Goal: Information Seeking & Learning: Learn about a topic

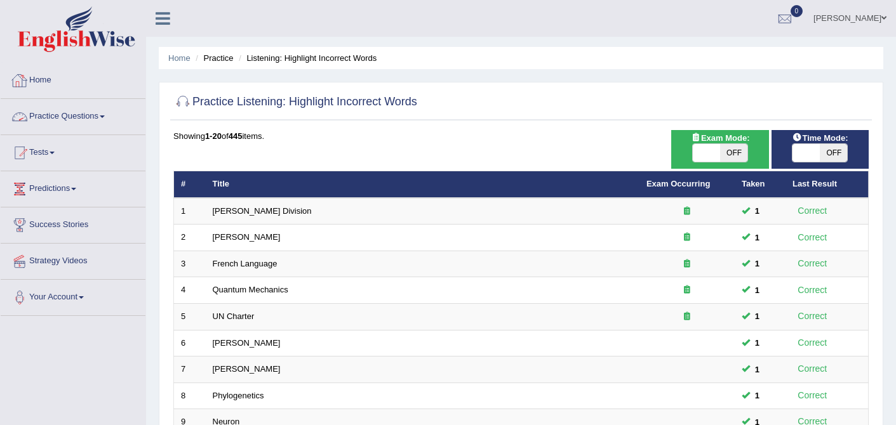
click at [30, 119] on link "Practice Questions" at bounding box center [73, 115] width 145 height 32
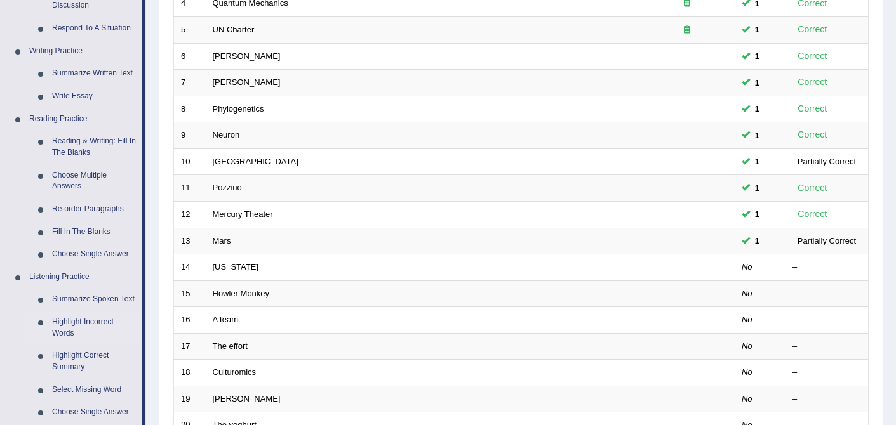
scroll to position [292, 0]
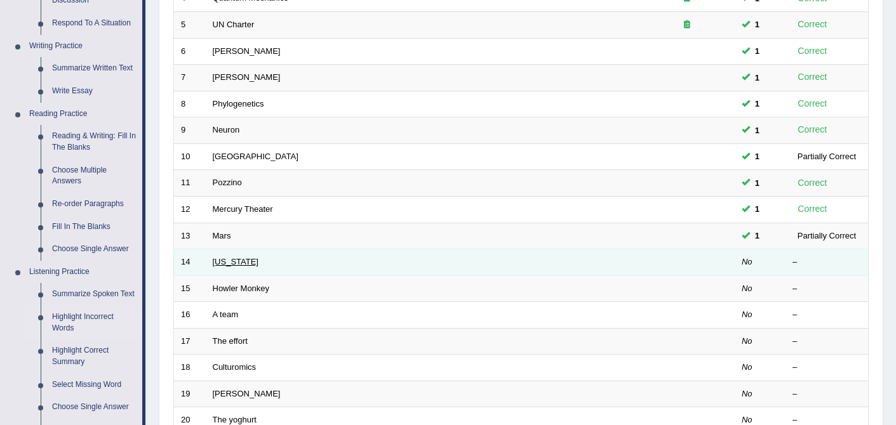
click at [229, 266] on link "Oregon" at bounding box center [236, 262] width 46 height 10
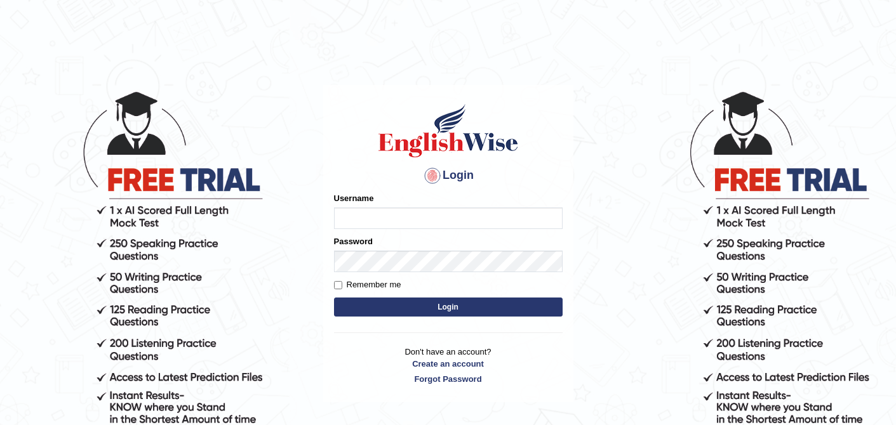
type input "0410675043"
click at [453, 309] on button "Login" at bounding box center [448, 307] width 229 height 19
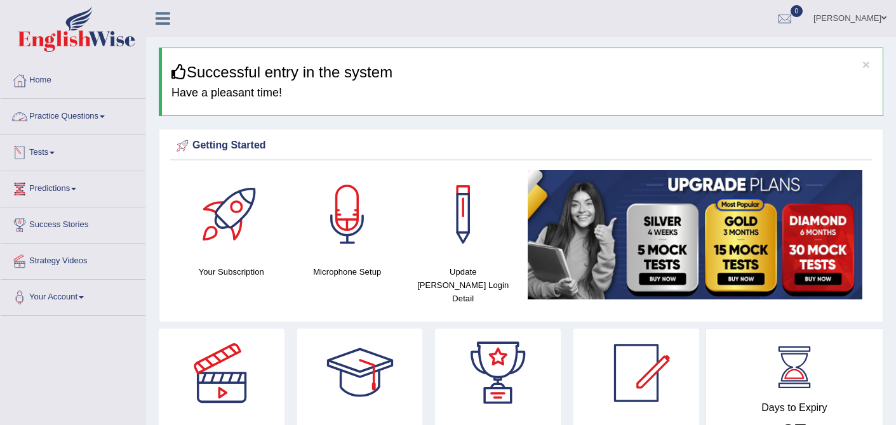
click at [86, 121] on link "Practice Questions" at bounding box center [73, 115] width 145 height 32
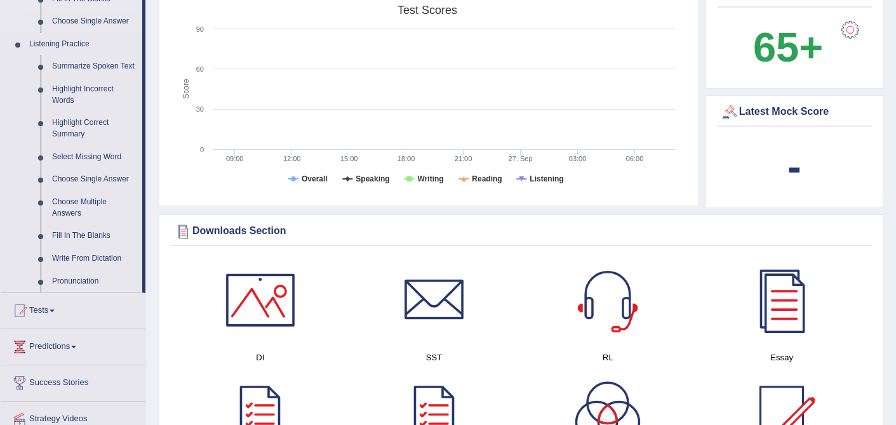
scroll to position [524, 0]
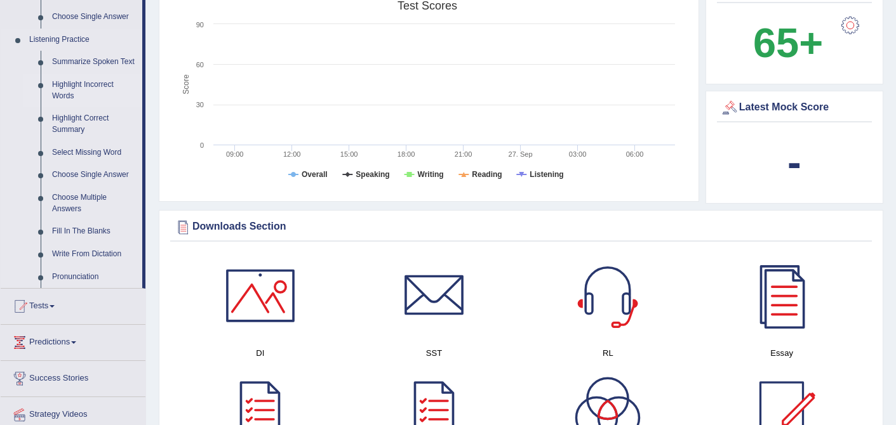
click at [94, 93] on link "Highlight Incorrect Words" at bounding box center [94, 91] width 96 height 34
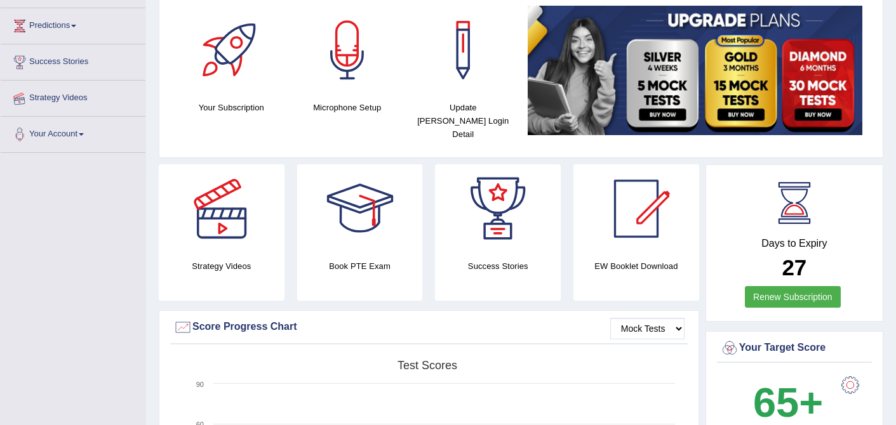
scroll to position [230, 0]
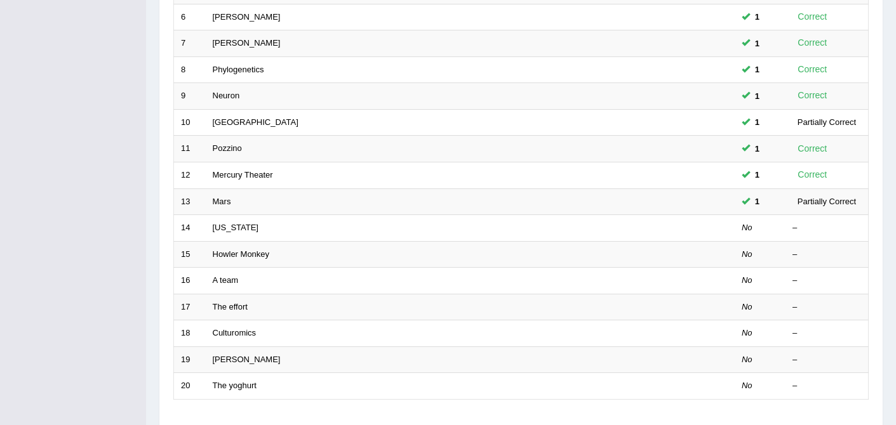
scroll to position [328, 0]
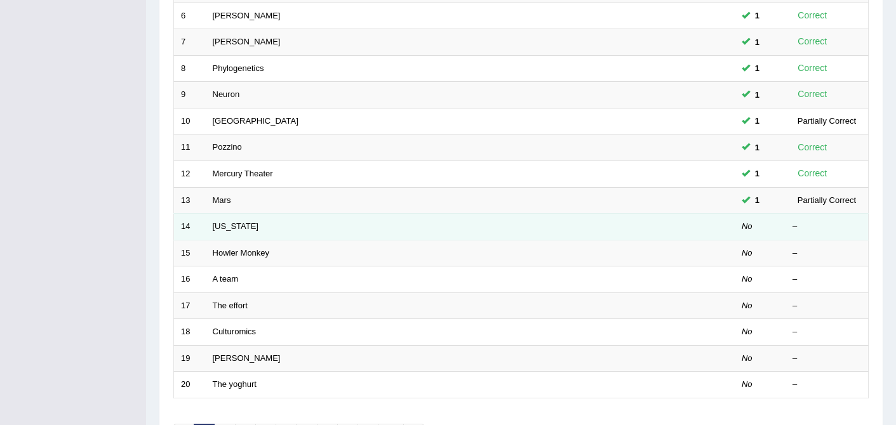
click at [228, 236] on td "[US_STATE]" at bounding box center [423, 227] width 434 height 27
click at [229, 224] on link "[US_STATE]" at bounding box center [236, 227] width 46 height 10
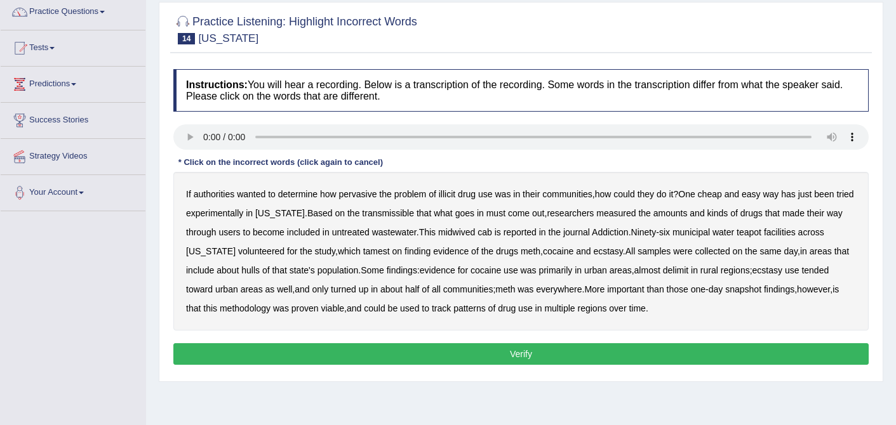
scroll to position [105, 0]
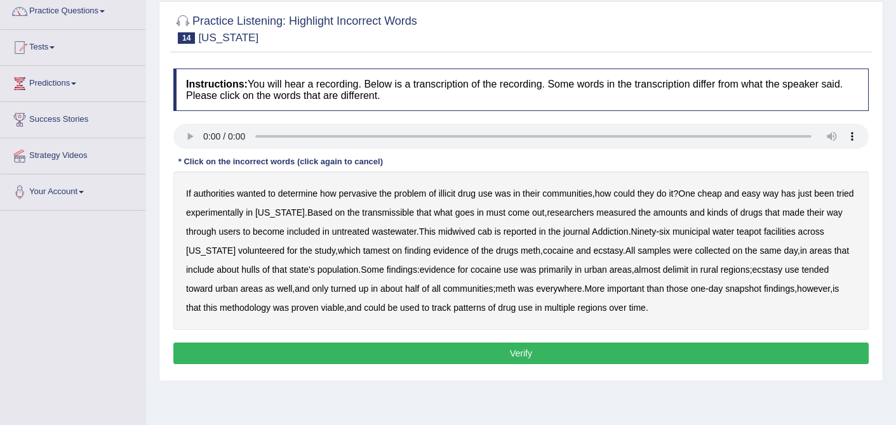
click at [405, 208] on b "transmissible" at bounding box center [388, 213] width 52 height 10
click at [435, 232] on b "This" at bounding box center [427, 232] width 17 height 10
click at [458, 234] on b "midwived" at bounding box center [456, 232] width 37 height 10
click at [492, 234] on b "cab" at bounding box center [484, 232] width 15 height 10
click at [252, 269] on b "hulls" at bounding box center [250, 270] width 18 height 10
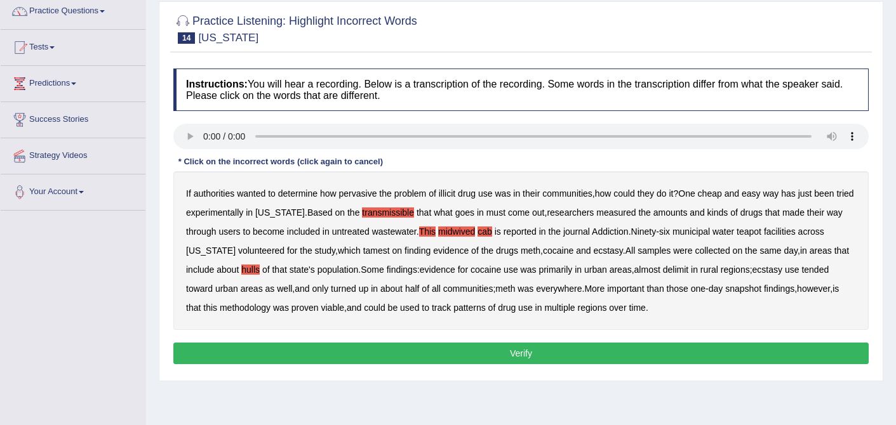
click at [521, 352] on button "Verify" at bounding box center [520, 354] width 695 height 22
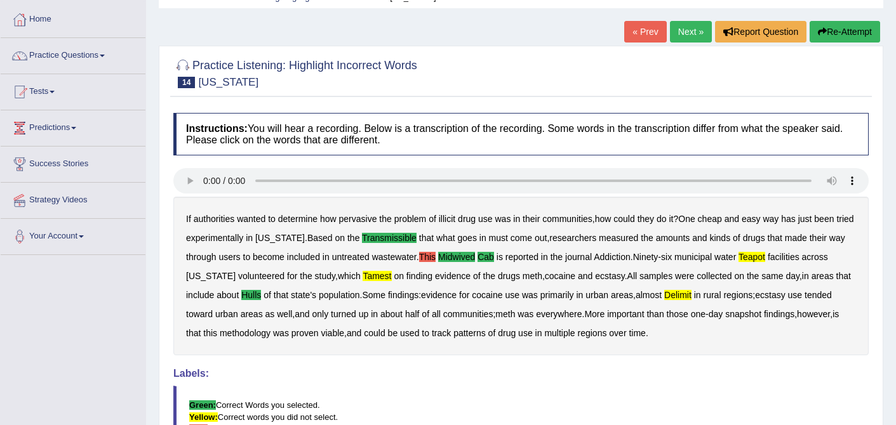
scroll to position [57, 0]
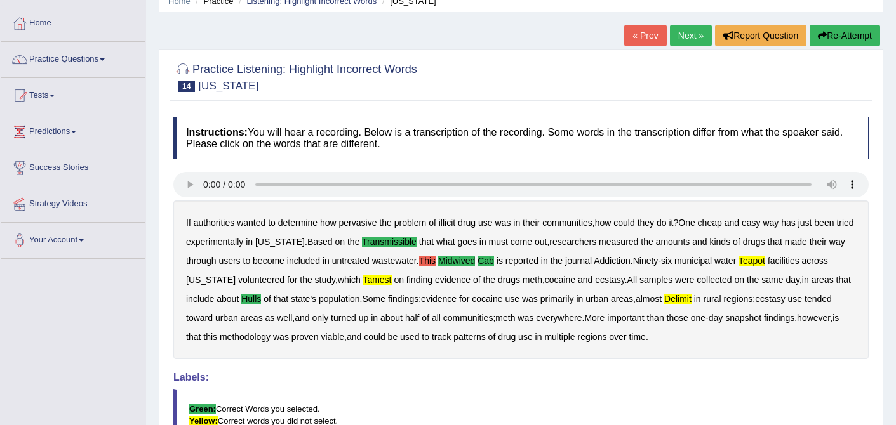
click at [684, 37] on link "Next »" at bounding box center [691, 36] width 42 height 22
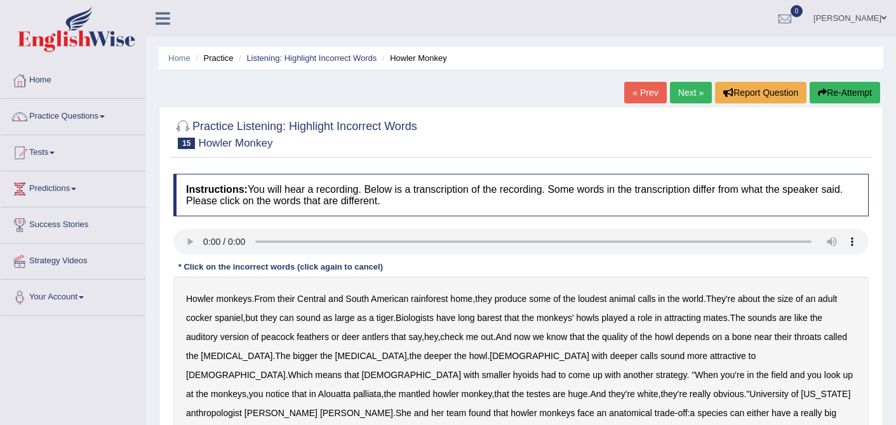
click at [102, 108] on link "Practice Questions" at bounding box center [73, 115] width 145 height 32
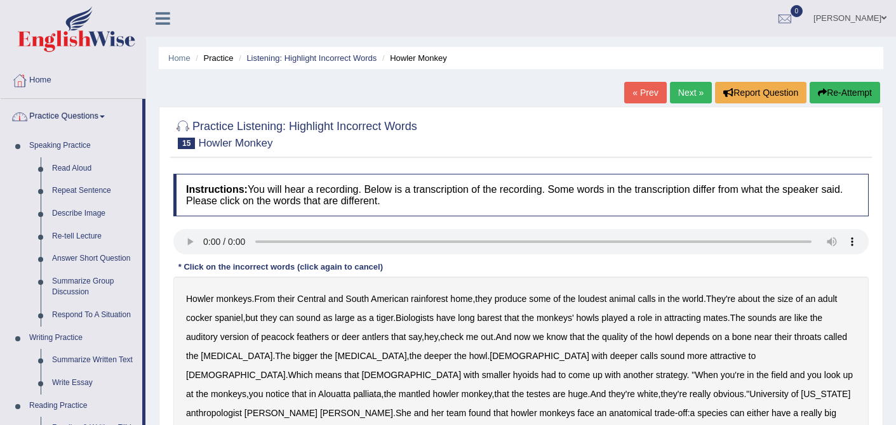
click at [79, 120] on link "Practice Questions" at bounding box center [72, 115] width 142 height 32
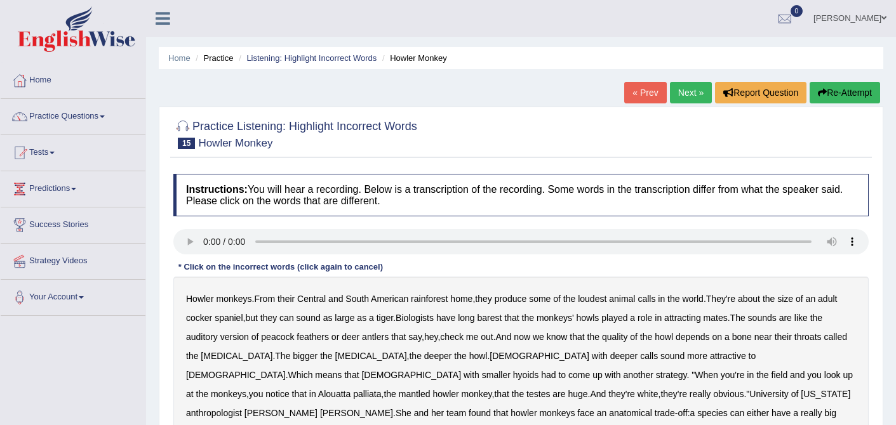
click at [93, 119] on link "Practice Questions" at bounding box center [73, 115] width 145 height 32
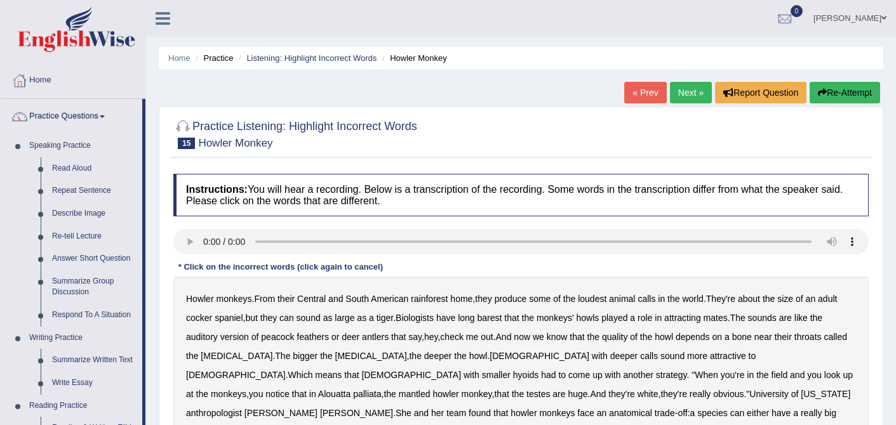
click at [93, 119] on link "Practice Questions" at bounding box center [72, 115] width 142 height 32
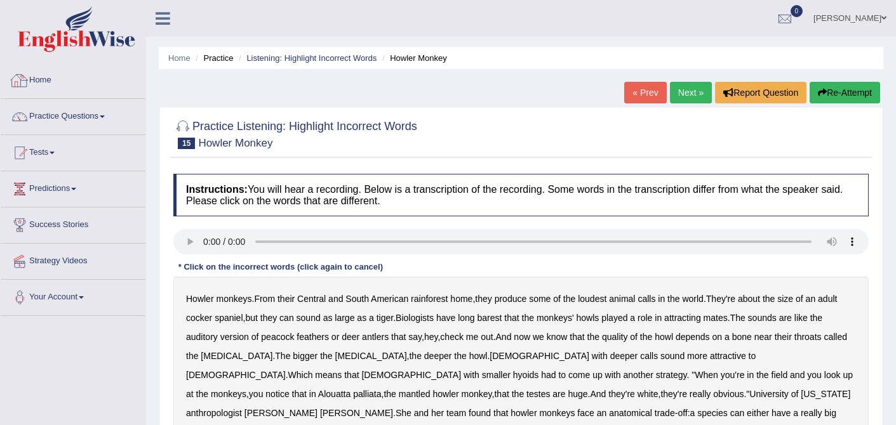
click at [39, 72] on link "Home" at bounding box center [73, 79] width 145 height 32
click at [39, 72] on link "Home" at bounding box center [72, 79] width 142 height 32
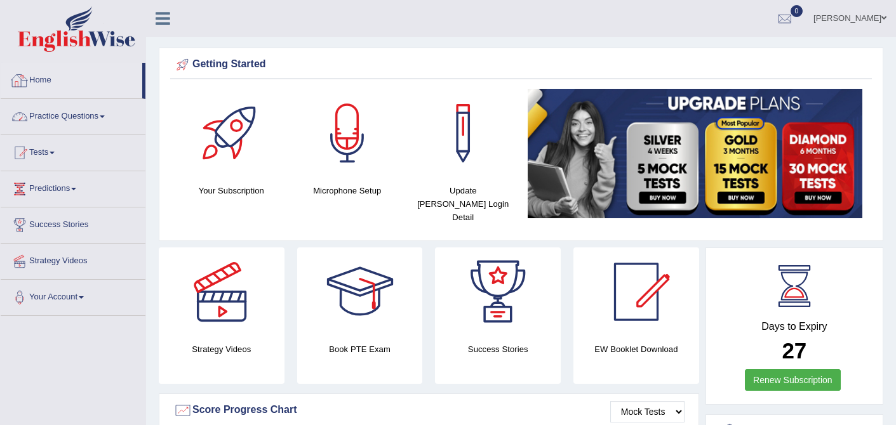
click at [94, 117] on link "Practice Questions" at bounding box center [73, 115] width 145 height 32
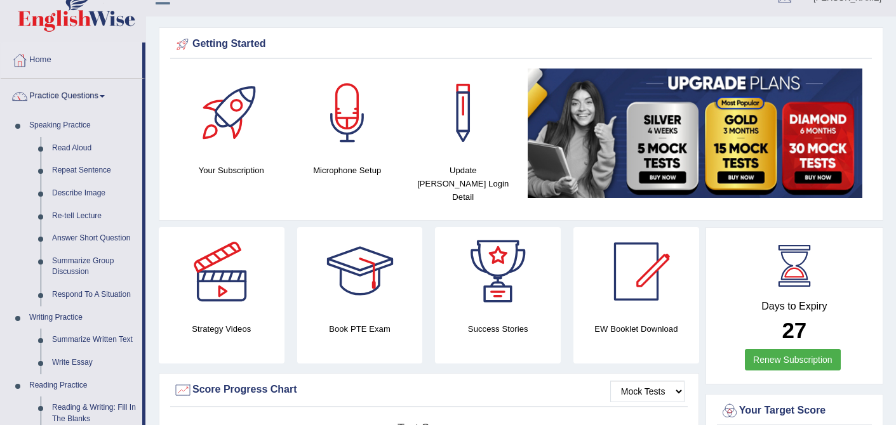
scroll to position [20, 0]
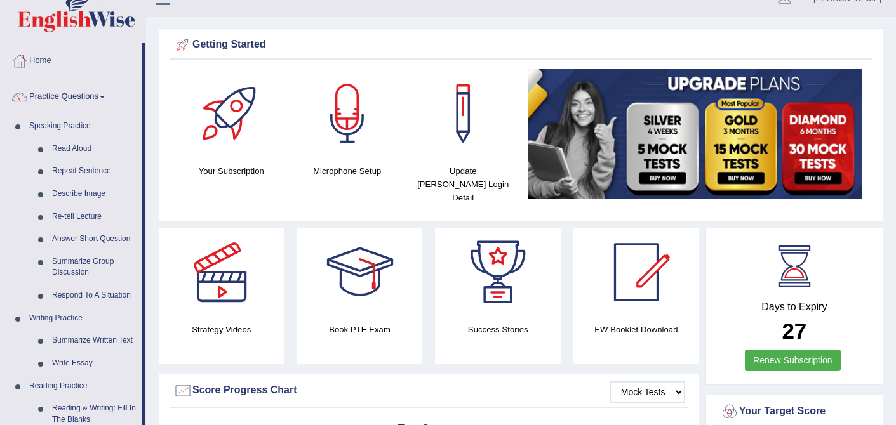
click at [114, 98] on link "Practice Questions" at bounding box center [72, 95] width 142 height 32
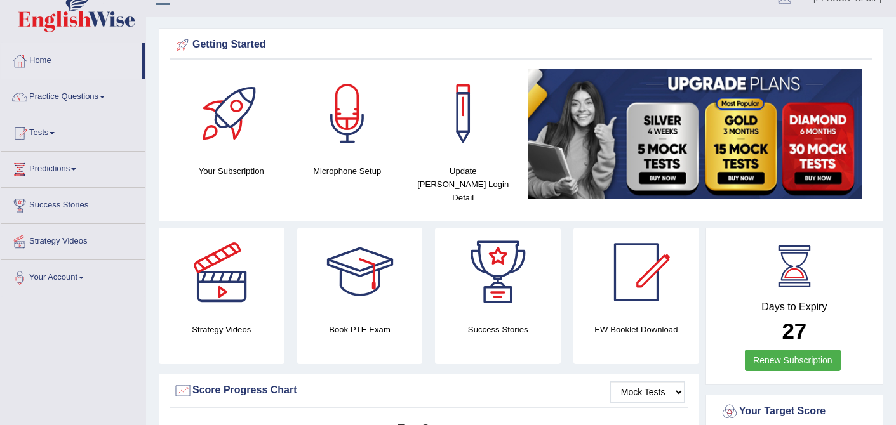
click at [114, 98] on link "Practice Questions" at bounding box center [73, 95] width 145 height 32
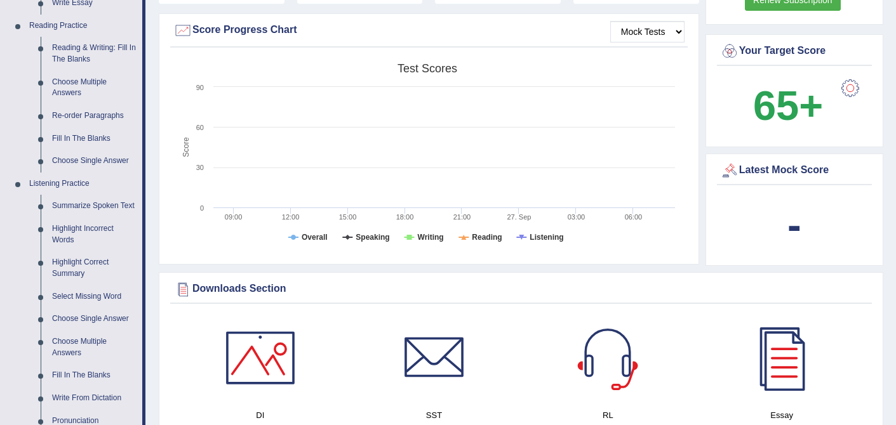
scroll to position [385, 0]
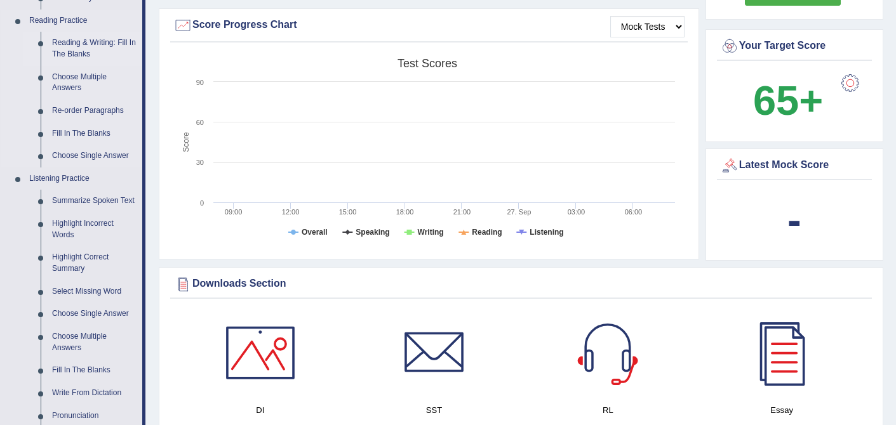
click at [102, 38] on link "Reading & Writing: Fill In The Blanks" at bounding box center [94, 49] width 96 height 34
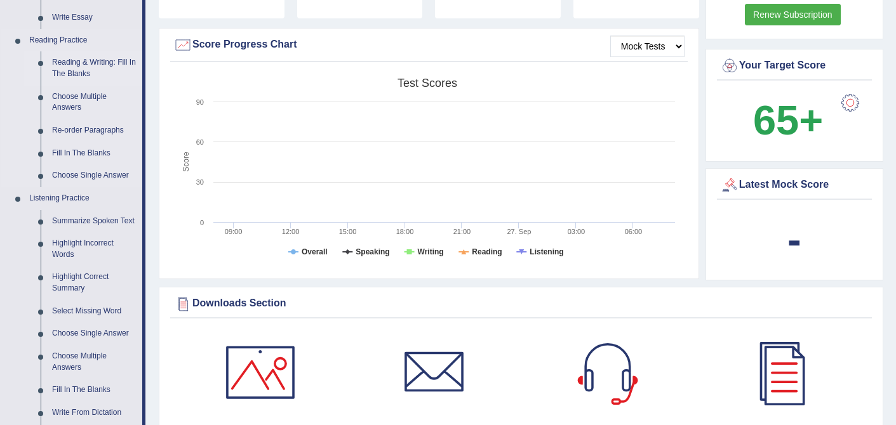
scroll to position [827, 0]
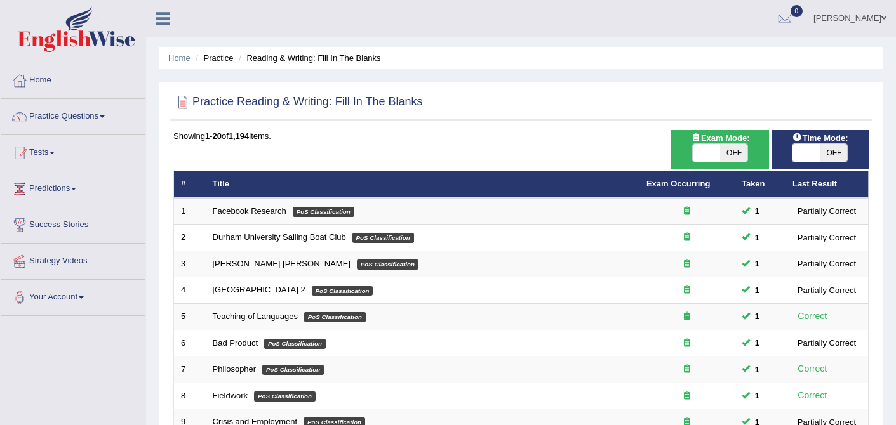
click at [830, 153] on span "OFF" at bounding box center [833, 153] width 27 height 18
checkbox input "true"
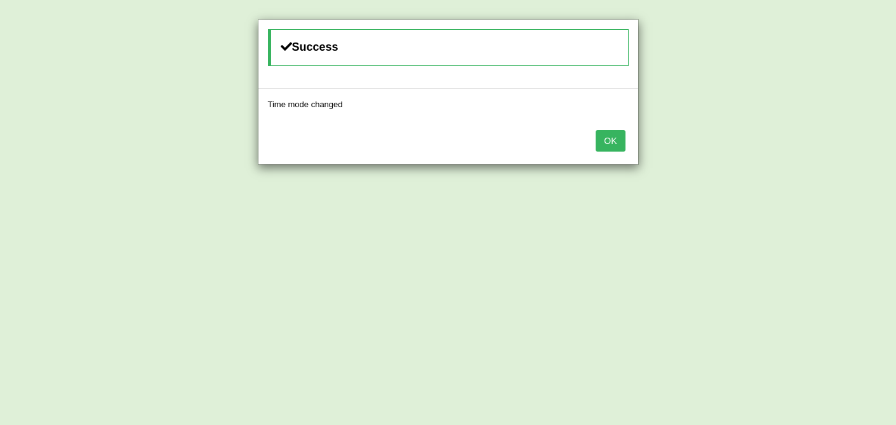
click at [617, 135] on button "OK" at bounding box center [609, 141] width 29 height 22
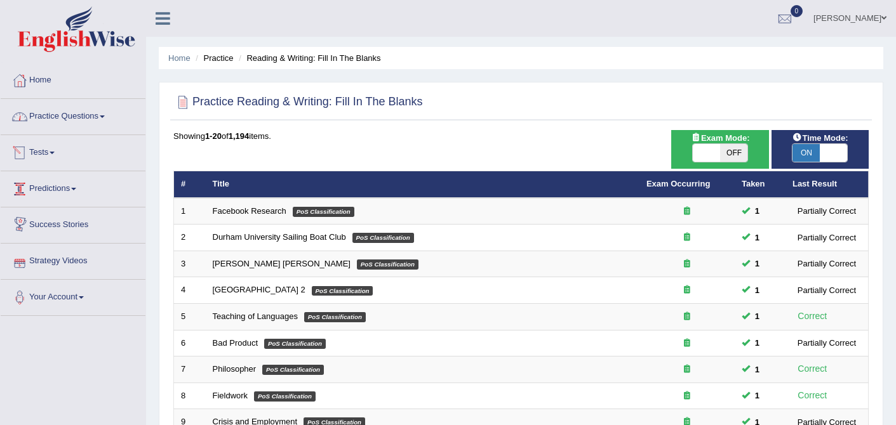
click at [83, 124] on link "Practice Questions" at bounding box center [73, 115] width 145 height 32
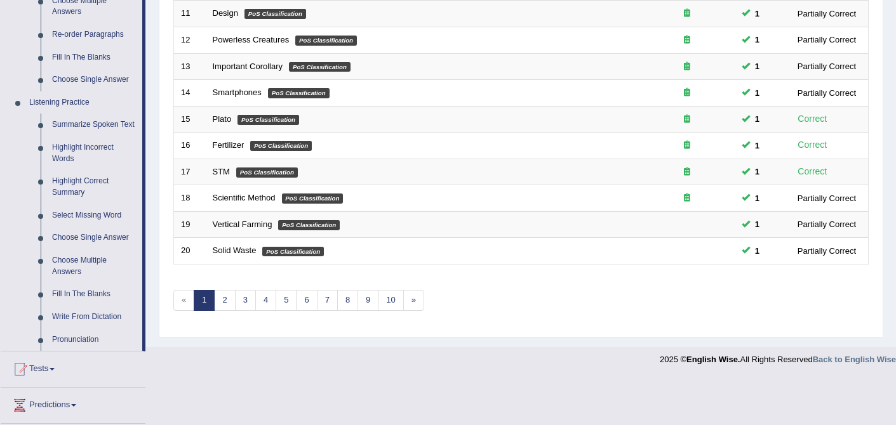
scroll to position [469, 0]
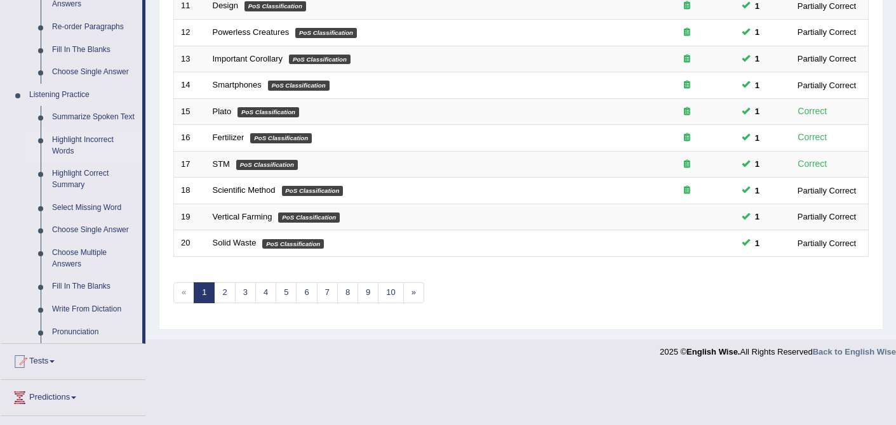
click at [97, 148] on link "Highlight Incorrect Words" at bounding box center [94, 146] width 96 height 34
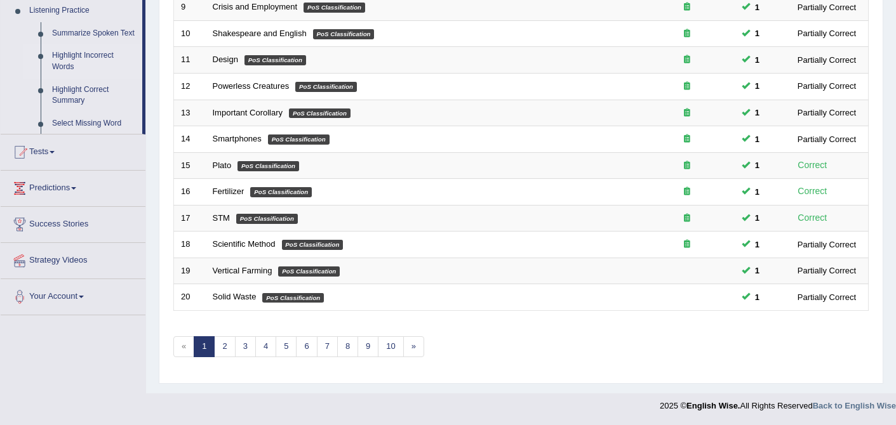
scroll to position [415, 0]
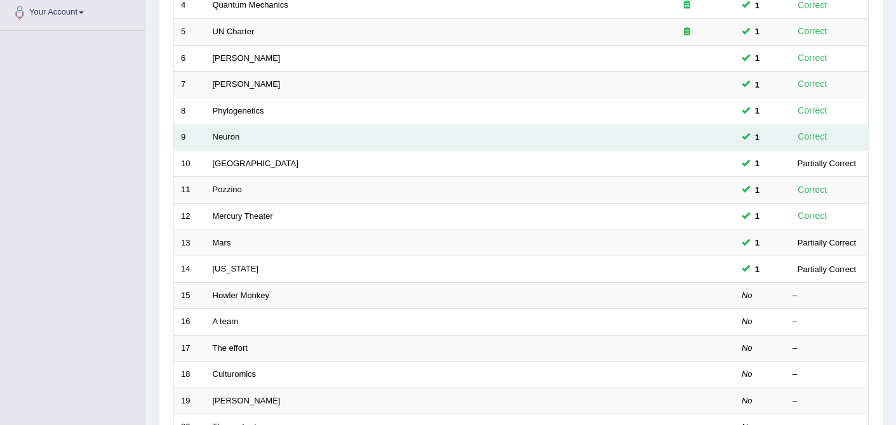
scroll to position [288, 0]
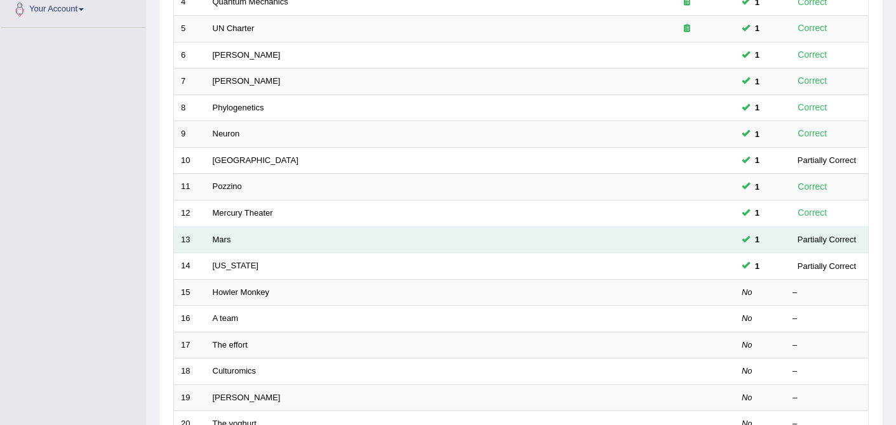
click at [232, 244] on td "Mars" at bounding box center [423, 240] width 434 height 27
click at [222, 236] on link "Mars" at bounding box center [222, 240] width 18 height 10
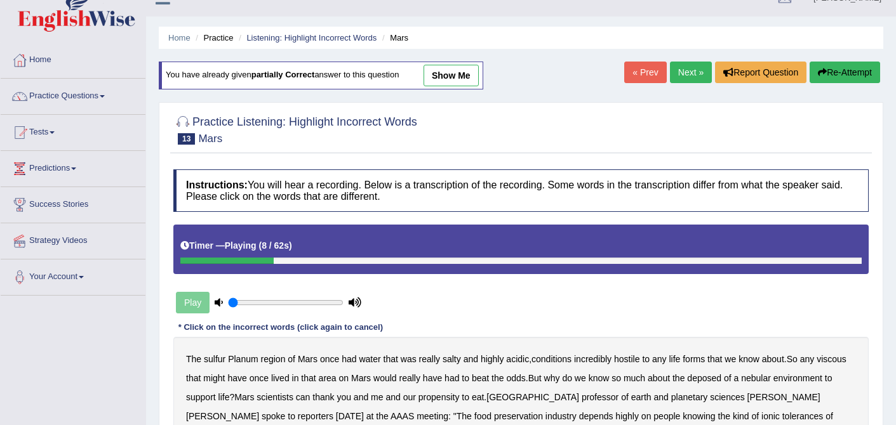
scroll to position [21, 0]
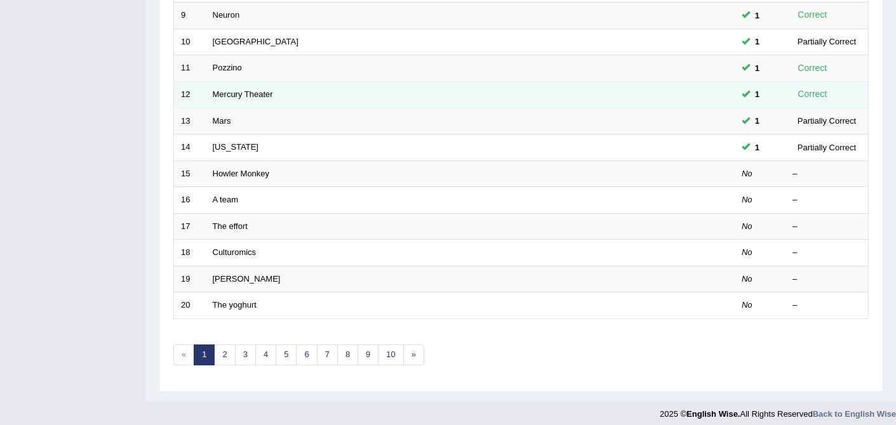
scroll to position [415, 0]
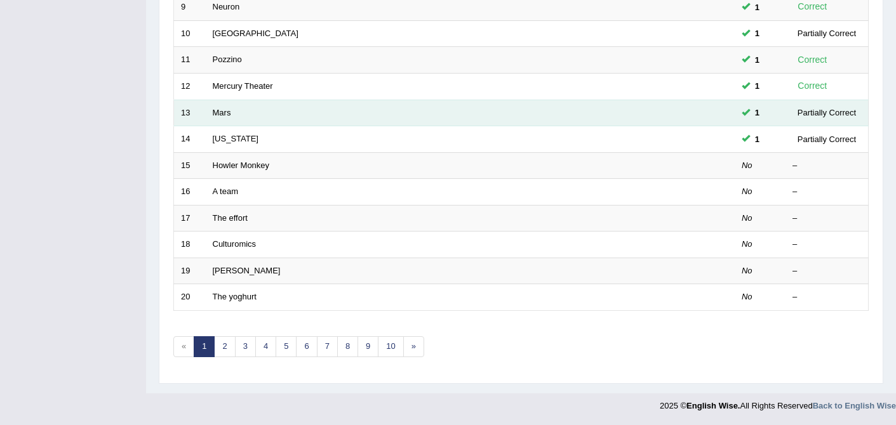
click at [209, 110] on td "Mars" at bounding box center [423, 113] width 434 height 27
click at [223, 112] on link "Mars" at bounding box center [222, 113] width 18 height 10
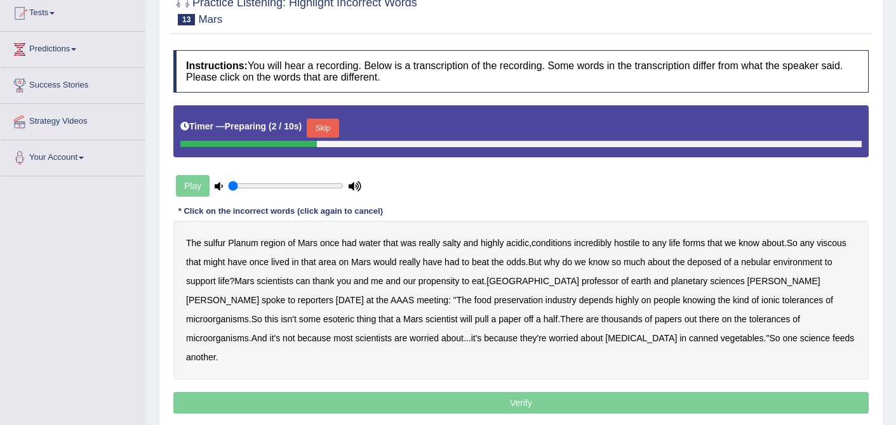
scroll to position [143, 0]
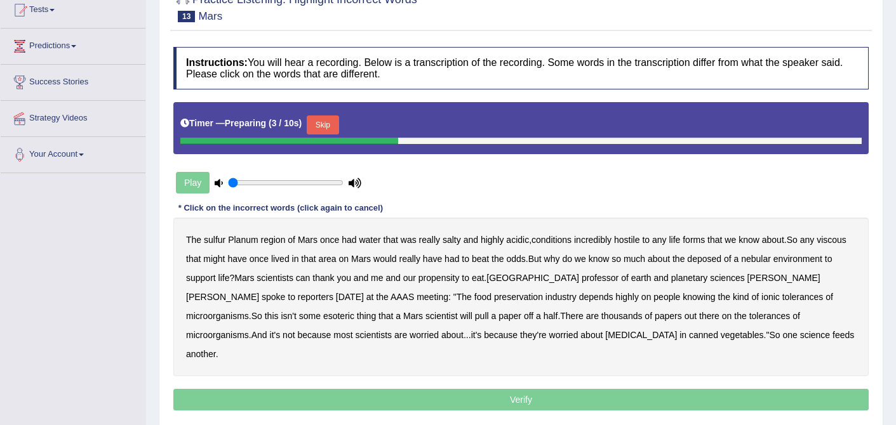
click at [258, 181] on input "range" at bounding box center [286, 183] width 116 height 10
click at [321, 127] on button "Skip" at bounding box center [323, 125] width 32 height 19
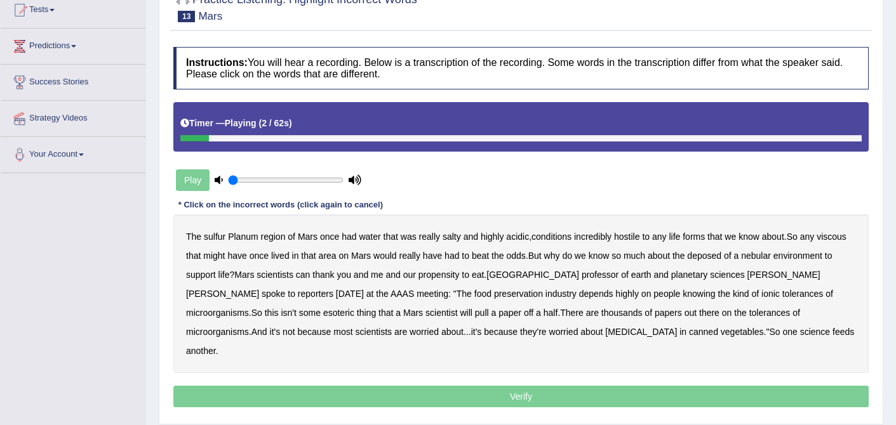
click at [220, 237] on b "sulfur" at bounding box center [215, 237] width 22 height 10
click at [816, 242] on b "viscous" at bounding box center [831, 237] width 30 height 10
click at [721, 251] on b "deposed" at bounding box center [704, 256] width 34 height 10
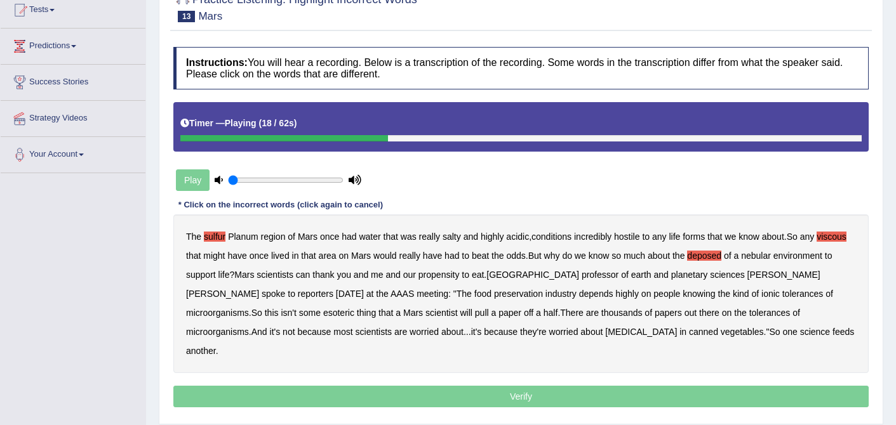
click at [771, 254] on b "nebular" at bounding box center [756, 256] width 30 height 10
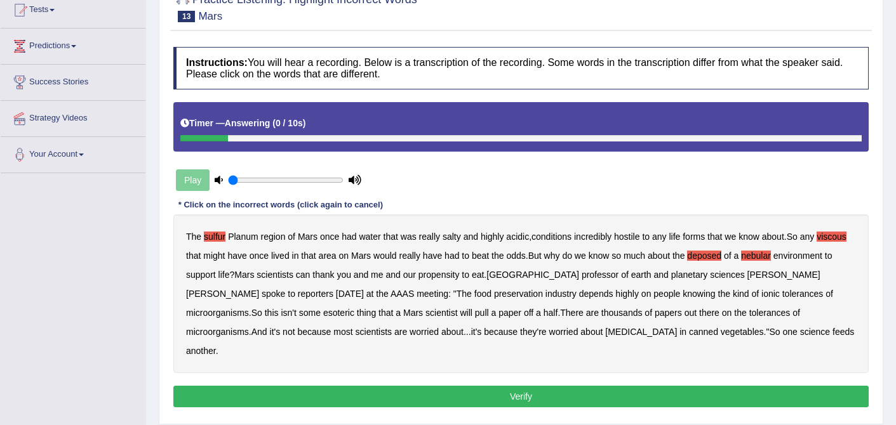
click at [529, 386] on button "Verify" at bounding box center [520, 397] width 695 height 22
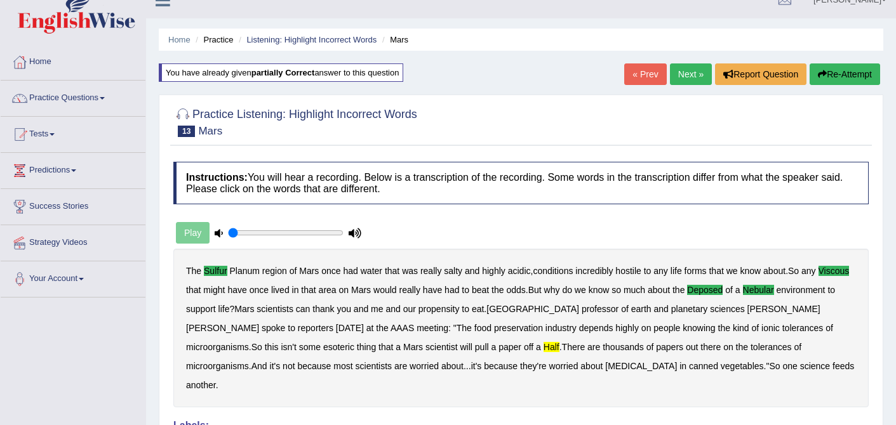
scroll to position [0, 0]
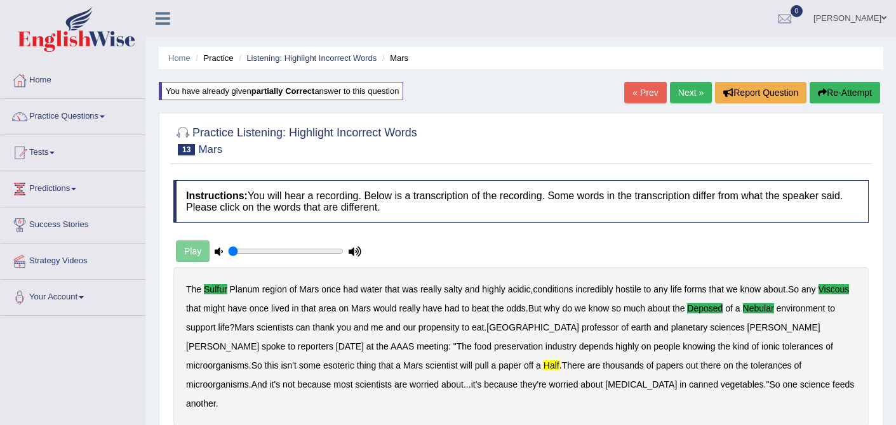
click at [694, 92] on link "Next »" at bounding box center [691, 93] width 42 height 22
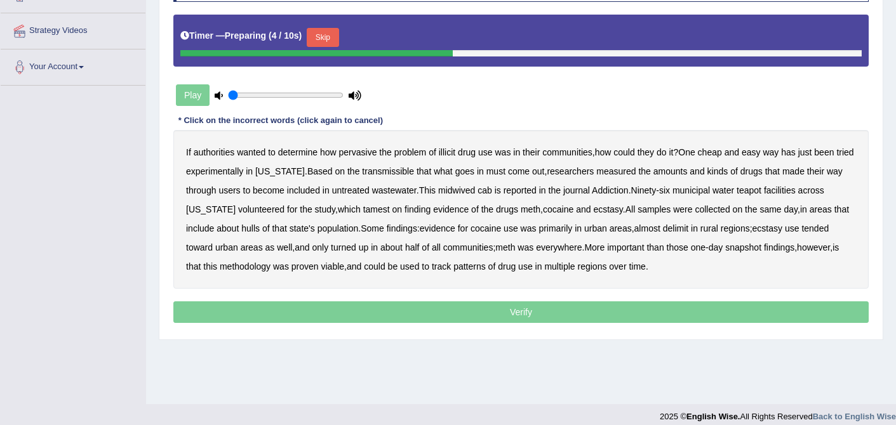
scroll to position [241, 0]
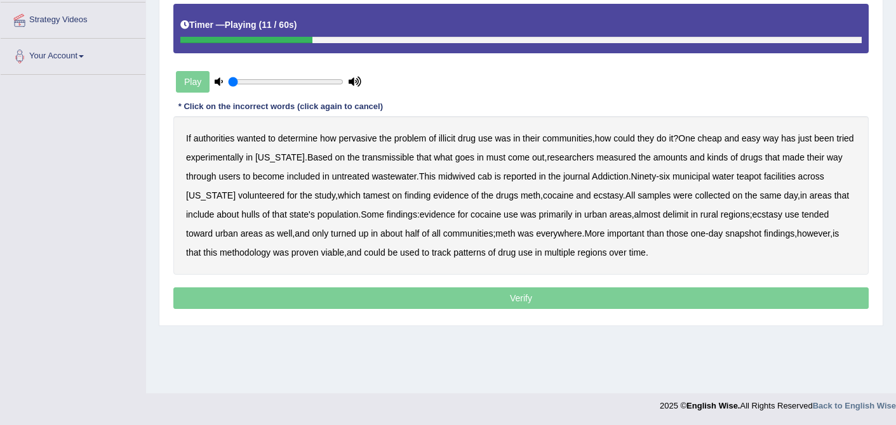
click at [383, 155] on b "transmissible" at bounding box center [388, 157] width 52 height 10
click at [474, 174] on b "midwived" at bounding box center [456, 176] width 37 height 10
click at [492, 177] on b "cab" at bounding box center [484, 176] width 15 height 10
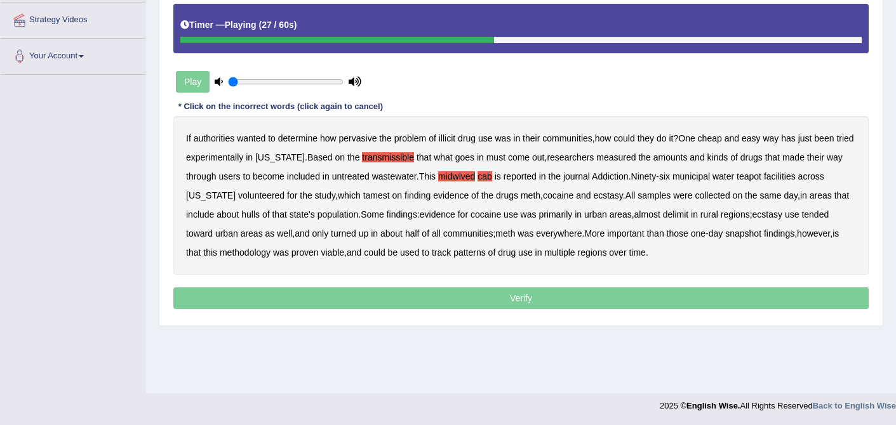
click at [761, 178] on b "teapot" at bounding box center [748, 176] width 25 height 10
click at [365, 192] on b "tamest" at bounding box center [376, 195] width 27 height 10
click at [256, 213] on b "hulls" at bounding box center [250, 214] width 18 height 10
click at [688, 216] on b "delimit" at bounding box center [675, 214] width 25 height 10
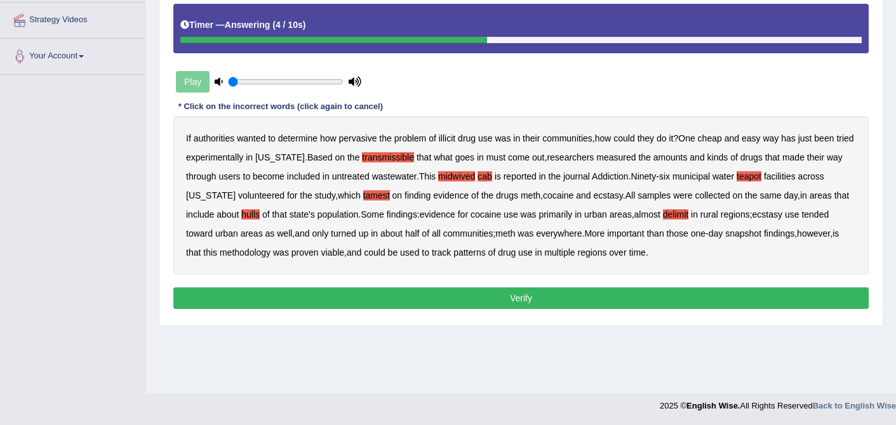
click at [517, 298] on button "Verify" at bounding box center [520, 299] width 695 height 22
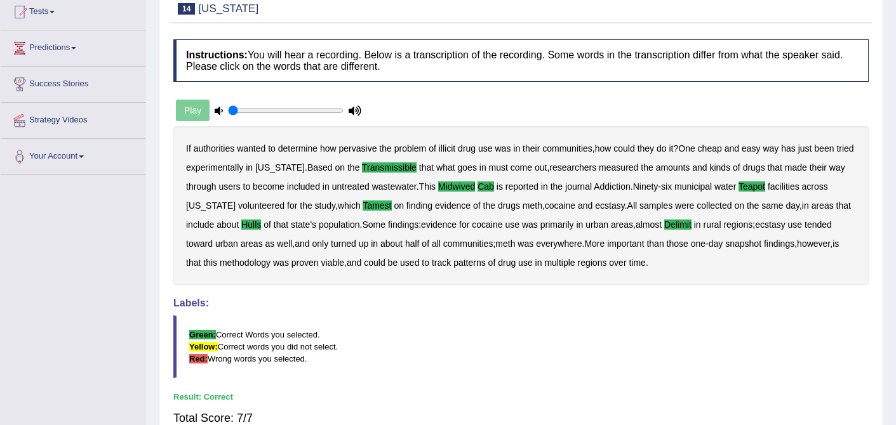
scroll to position [88, 0]
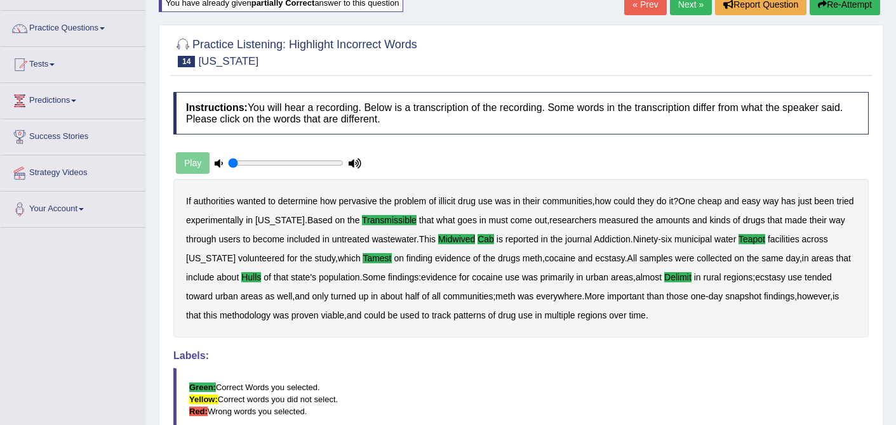
click at [693, 8] on link "Next »" at bounding box center [691, 5] width 42 height 22
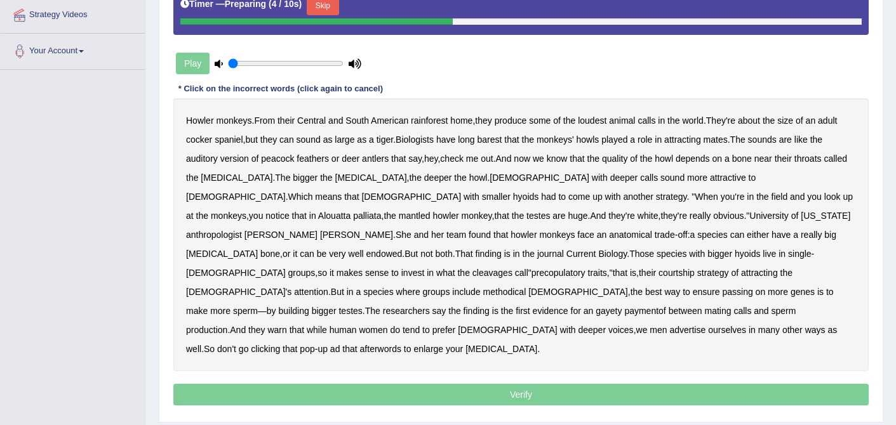
scroll to position [248, 0]
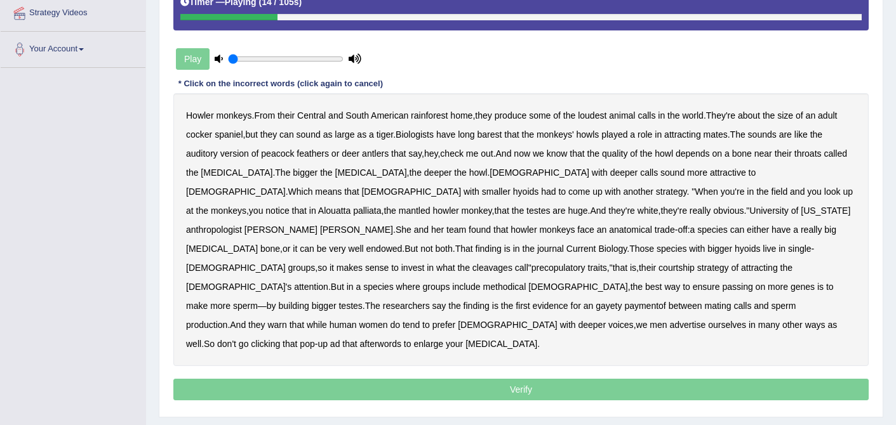
click at [501, 133] on b "barest" at bounding box center [489, 134] width 25 height 10
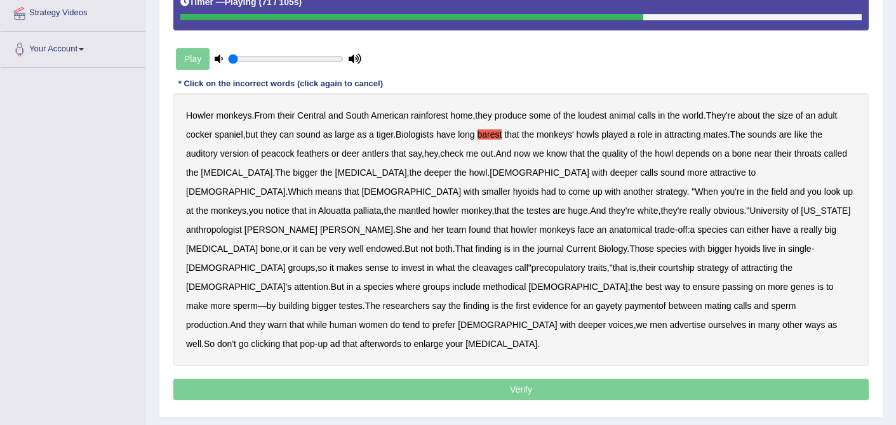
click at [512, 263] on b "cleavages" at bounding box center [492, 268] width 40 height 10
click at [501, 282] on b "methodical" at bounding box center [504, 287] width 43 height 10
click at [595, 301] on b "gayety" at bounding box center [608, 306] width 26 height 10
click at [624, 301] on b "paymentof" at bounding box center [644, 306] width 41 height 10
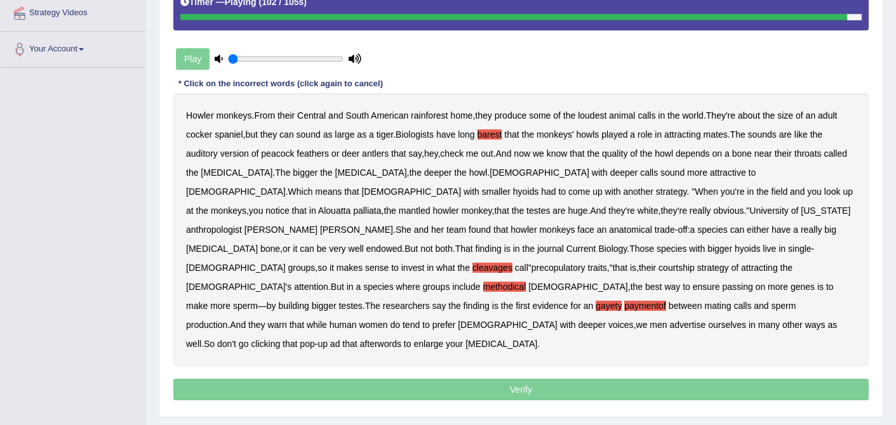
click at [360, 339] on b "afterwords" at bounding box center [380, 344] width 41 height 10
click at [519, 379] on p "Verify" at bounding box center [520, 390] width 695 height 22
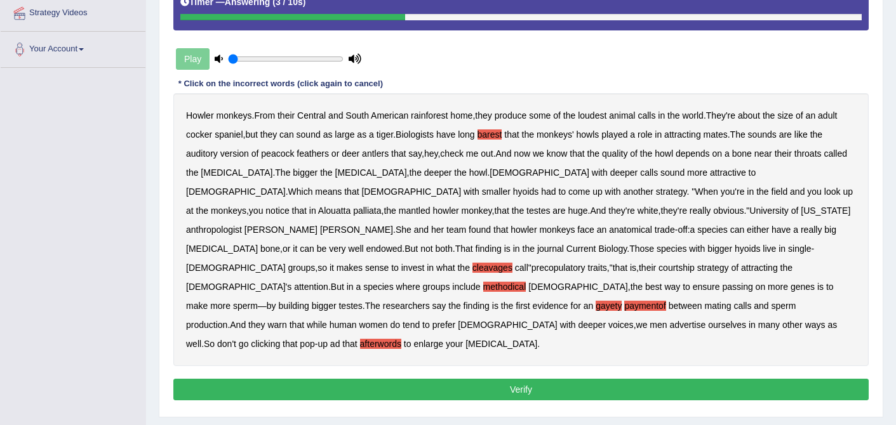
click at [515, 379] on button "Verify" at bounding box center [520, 390] width 695 height 22
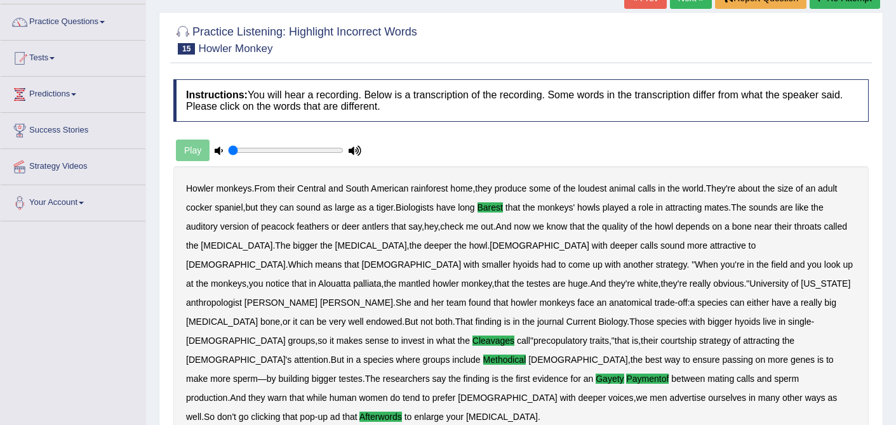
scroll to position [0, 0]
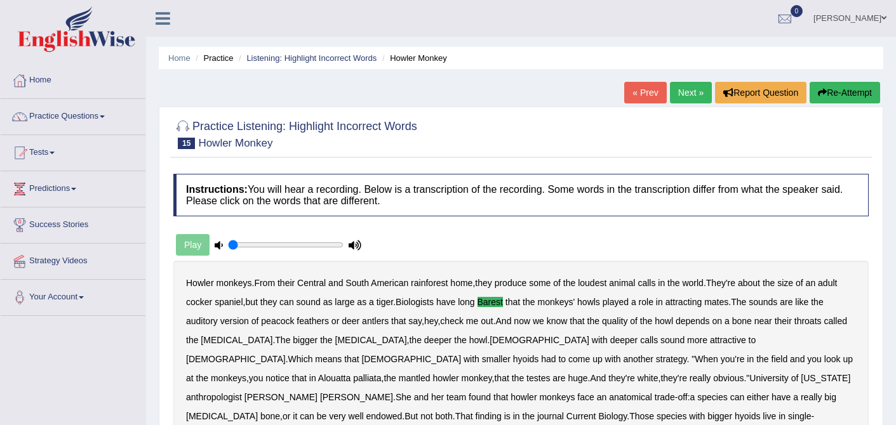
click at [680, 88] on link "Next »" at bounding box center [691, 93] width 42 height 22
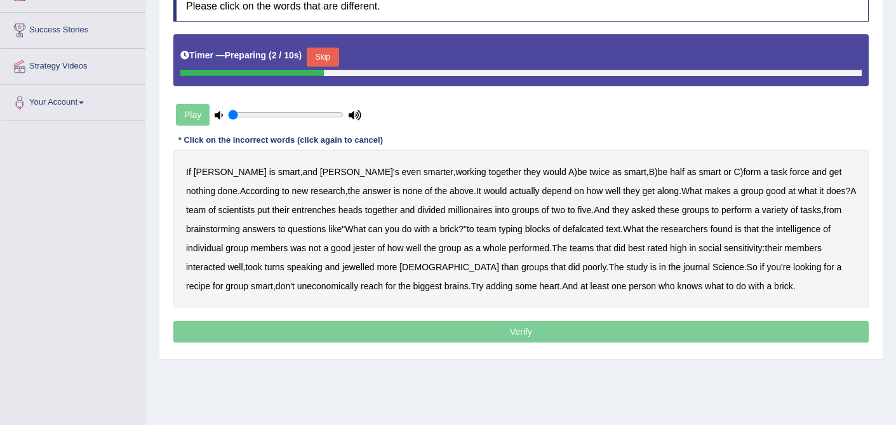
scroll to position [197, 0]
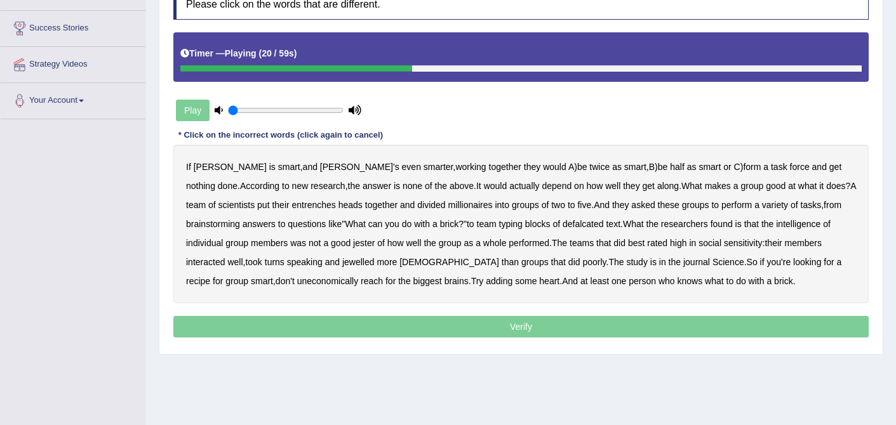
click at [292, 207] on b "entrenches" at bounding box center [314, 205] width 44 height 10
click at [448, 205] on b "millionaires" at bounding box center [470, 205] width 44 height 10
click at [562, 225] on b "defalcated" at bounding box center [582, 224] width 41 height 10
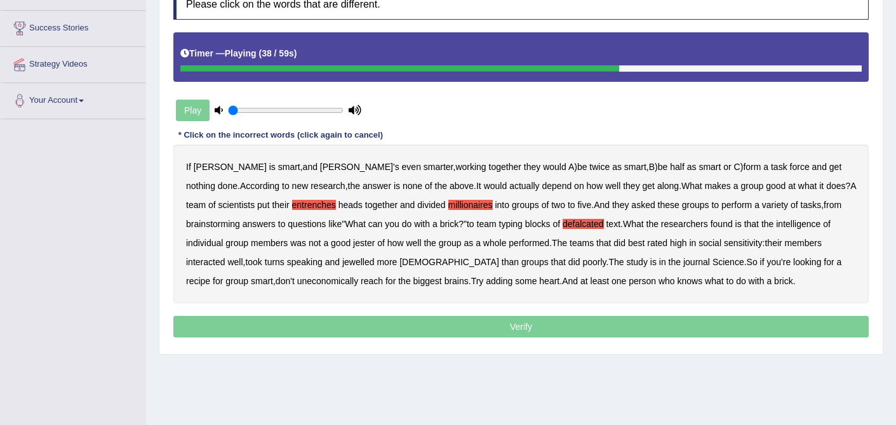
click at [353, 241] on b "jester" at bounding box center [364, 243] width 22 height 10
click at [342, 262] on b "jewelled" at bounding box center [358, 262] width 32 height 10
click at [297, 283] on b "uneconomically" at bounding box center [328, 281] width 62 height 10
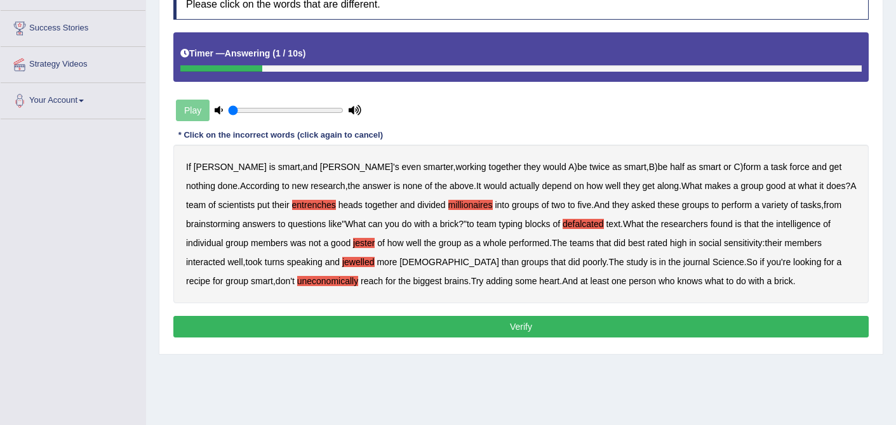
click at [528, 326] on button "Verify" at bounding box center [520, 327] width 695 height 22
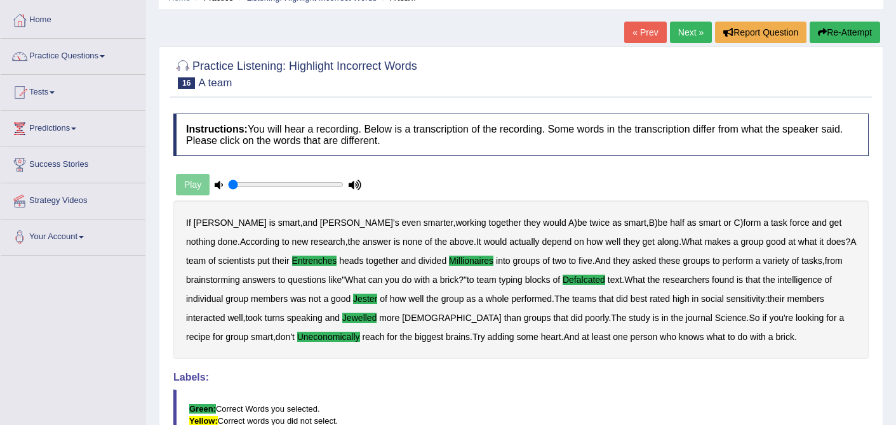
scroll to position [0, 0]
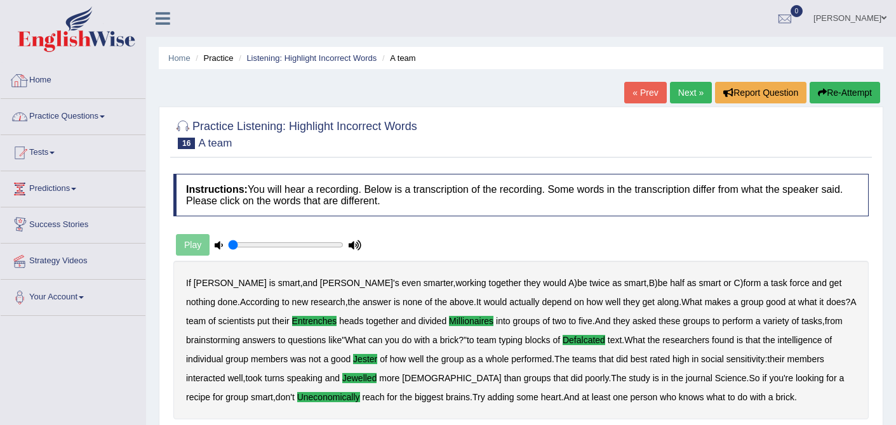
click at [100, 119] on link "Practice Questions" at bounding box center [73, 115] width 145 height 32
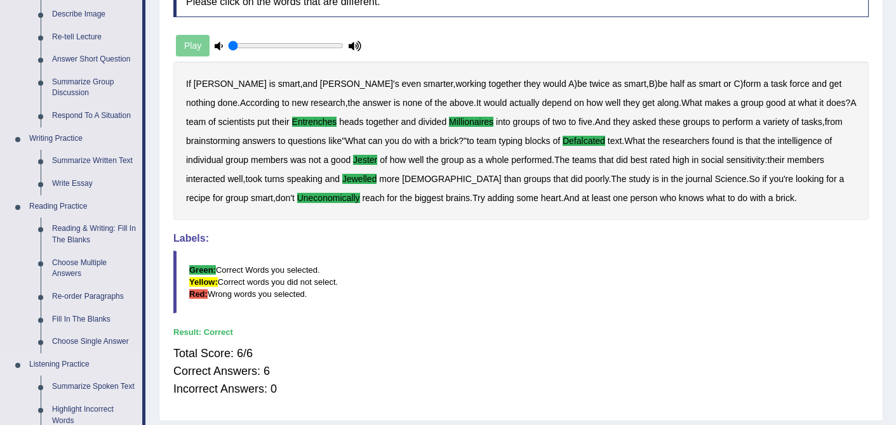
scroll to position [197, 0]
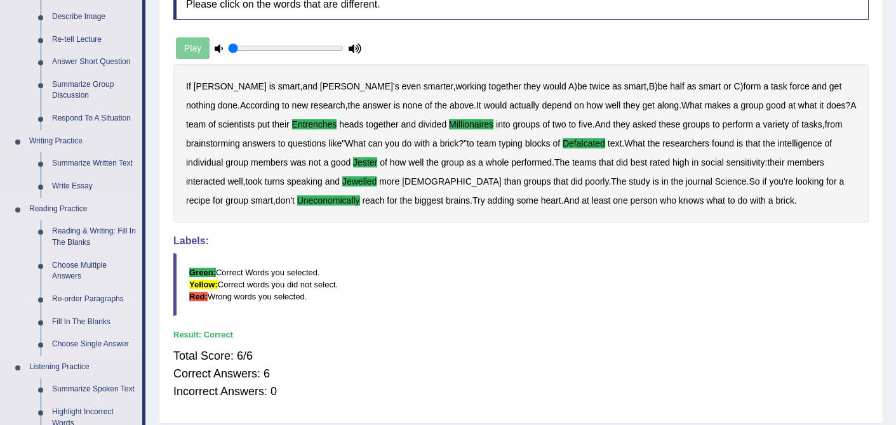
click at [102, 298] on link "Re-order Paragraphs" at bounding box center [94, 299] width 96 height 23
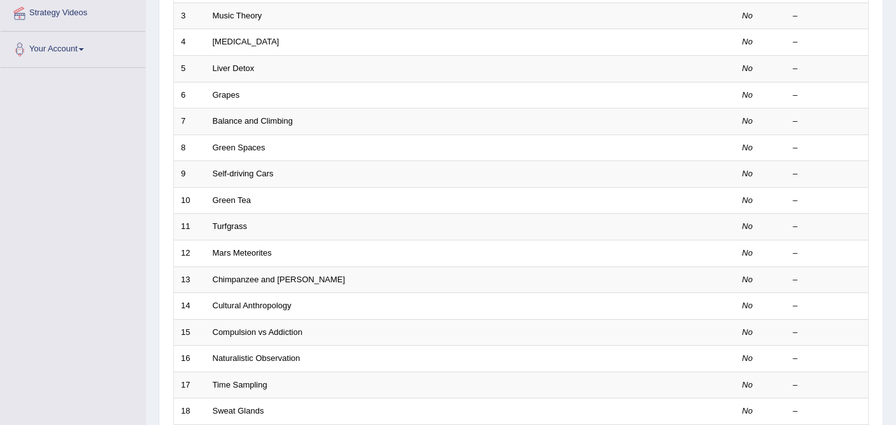
scroll to position [415, 0]
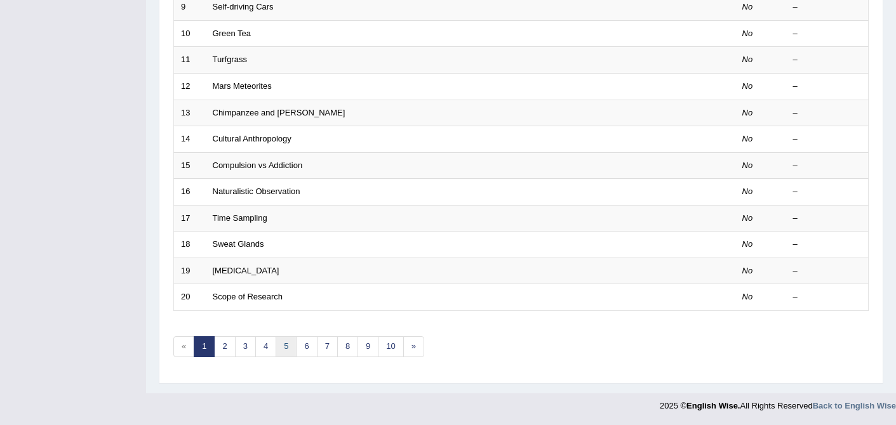
click at [293, 347] on link "5" at bounding box center [285, 346] width 21 height 21
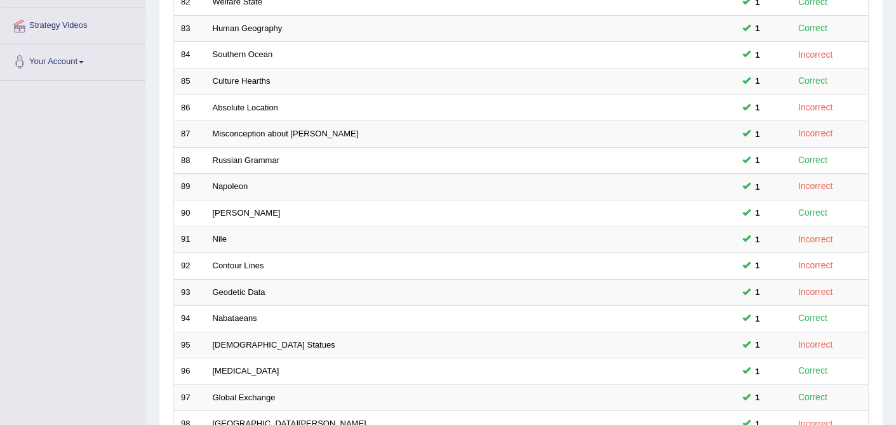
scroll to position [415, 0]
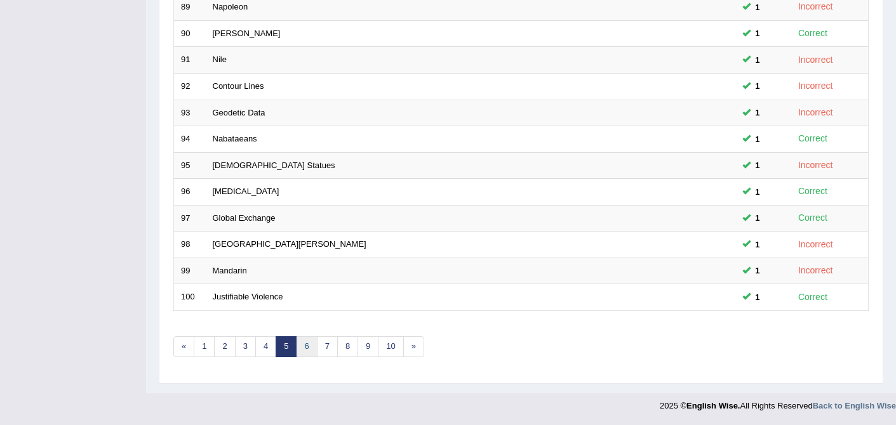
click at [304, 347] on link "6" at bounding box center [306, 346] width 21 height 21
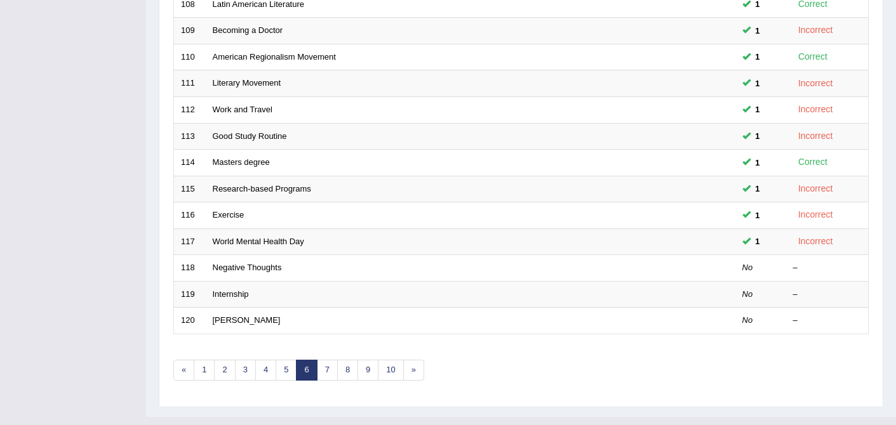
scroll to position [415, 0]
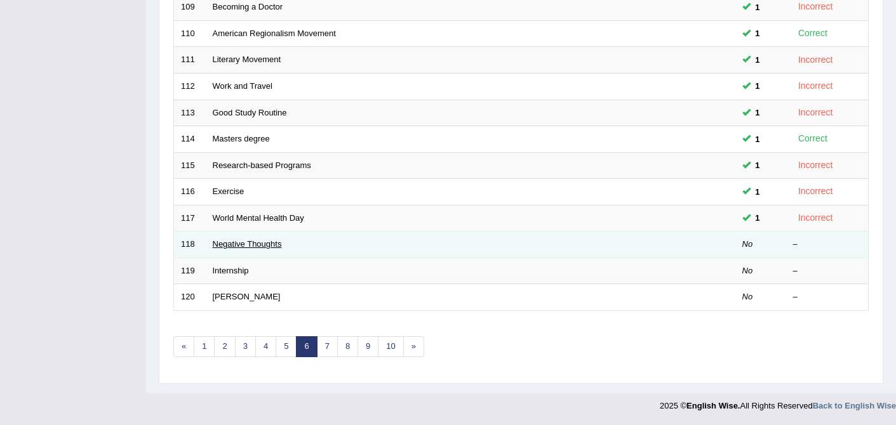
click at [248, 242] on link "Negative Thoughts" at bounding box center [247, 244] width 69 height 10
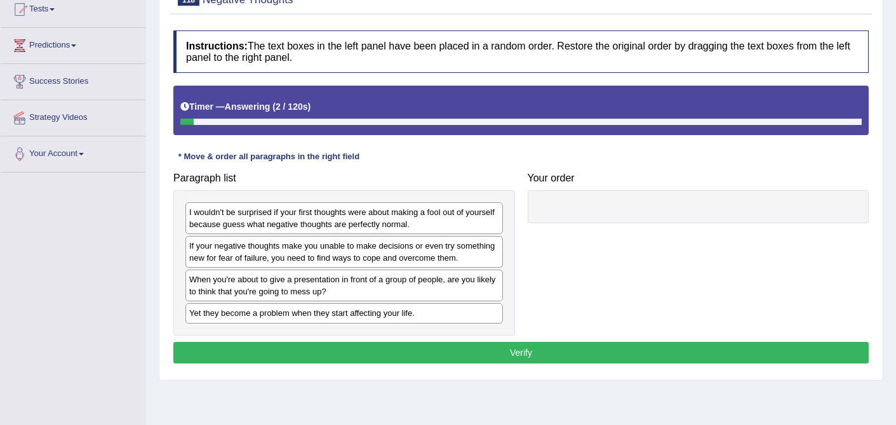
scroll to position [161, 0]
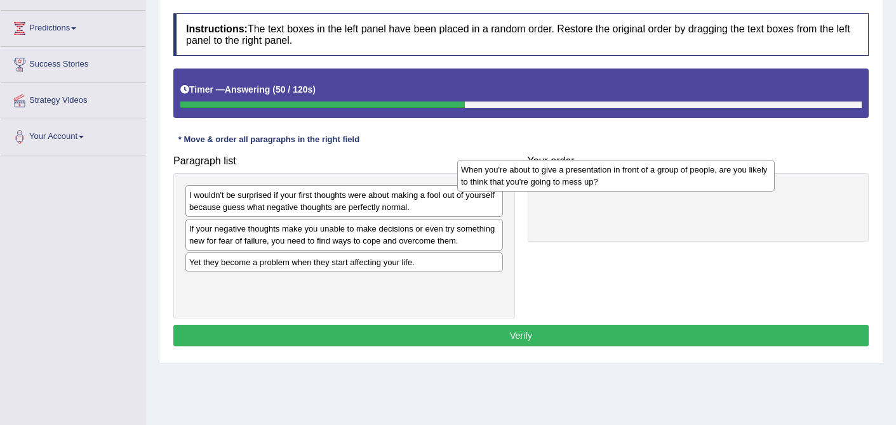
drag, startPoint x: 361, startPoint y: 273, endPoint x: 630, endPoint y: 179, distance: 284.5
click at [632, 180] on div "When you're about to give a presentation in front of a group of people, are you…" at bounding box center [615, 176] width 317 height 32
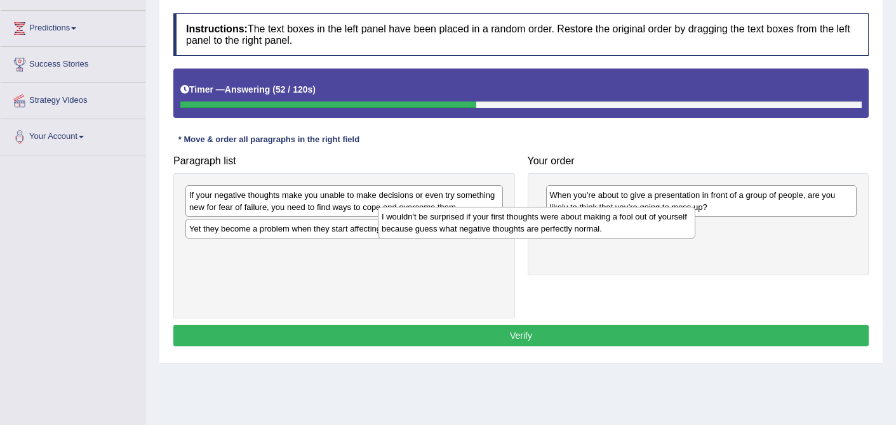
drag, startPoint x: 409, startPoint y: 193, endPoint x: 656, endPoint y: 225, distance: 249.0
click at [656, 225] on div "I wouldn't be surprised if your first thoughts were about making a fool out of …" at bounding box center [536, 223] width 317 height 32
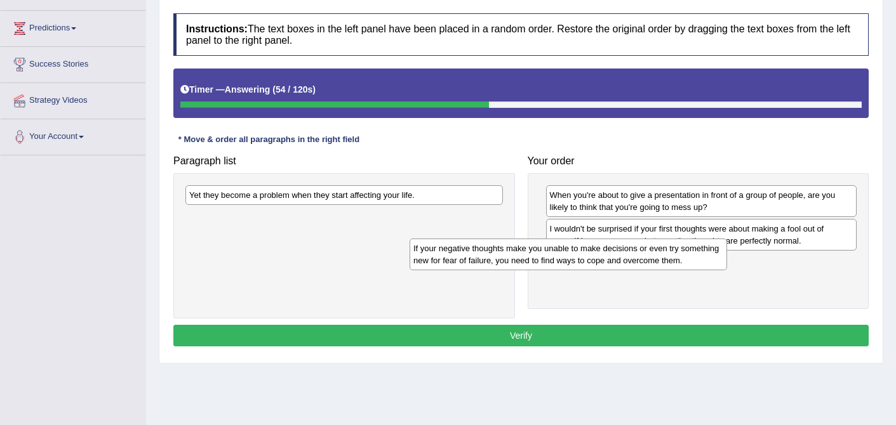
drag, startPoint x: 383, startPoint y: 199, endPoint x: 618, endPoint y: 253, distance: 240.4
click at [618, 253] on div "If your negative thoughts make you unable to make decisions or even try somethi…" at bounding box center [567, 255] width 317 height 32
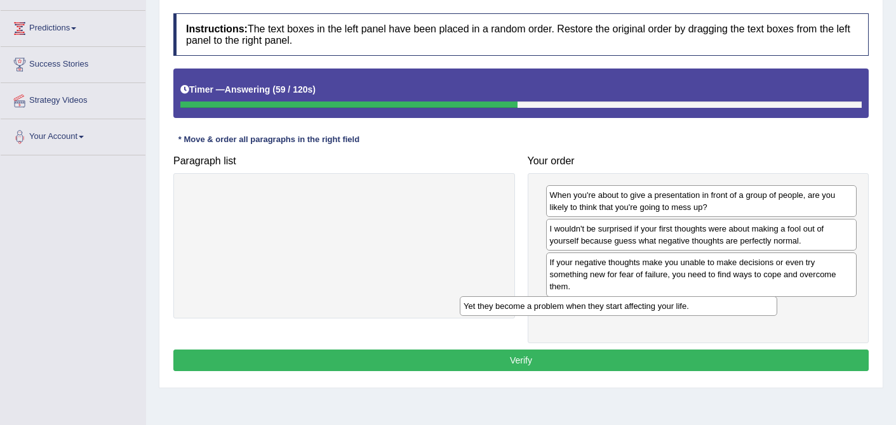
drag, startPoint x: 368, startPoint y: 199, endPoint x: 644, endPoint y: 314, distance: 298.7
click at [644, 314] on div "Yet they become a problem when they start affecting your life." at bounding box center [618, 306] width 317 height 20
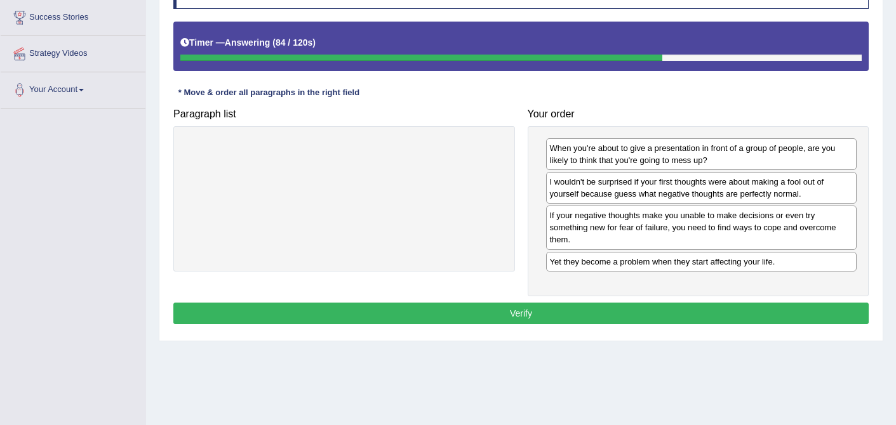
scroll to position [211, 0]
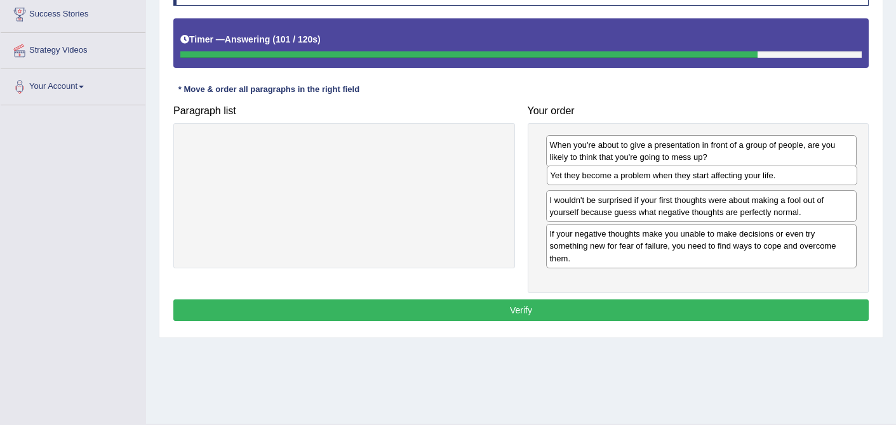
drag, startPoint x: 716, startPoint y: 263, endPoint x: 717, endPoint y: 180, distance: 83.2
click at [717, 180] on div "Yet they become a problem when they start affecting your life." at bounding box center [702, 176] width 311 height 20
click at [520, 310] on button "Verify" at bounding box center [520, 311] width 695 height 22
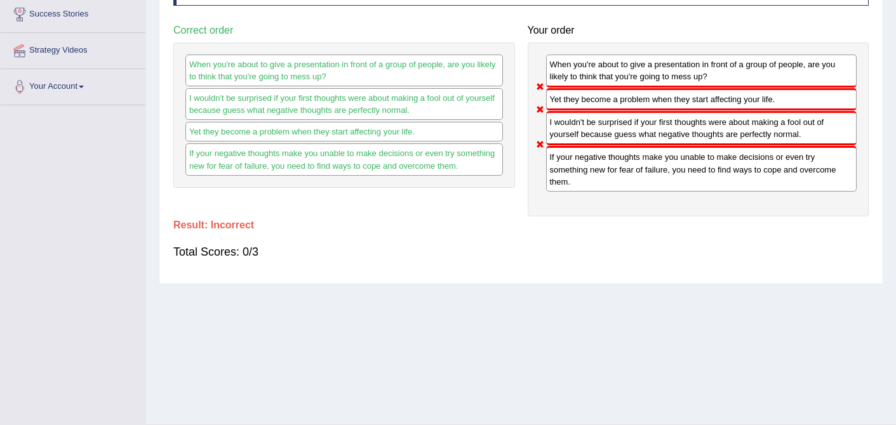
scroll to position [0, 0]
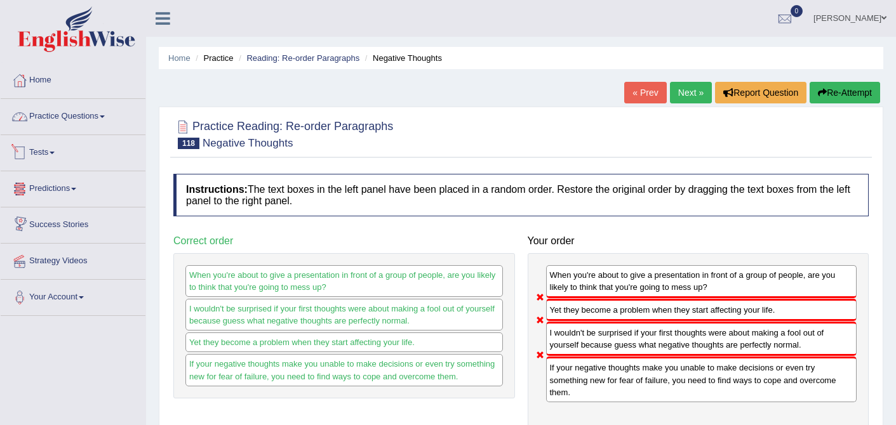
click at [120, 117] on link "Practice Questions" at bounding box center [73, 115] width 145 height 32
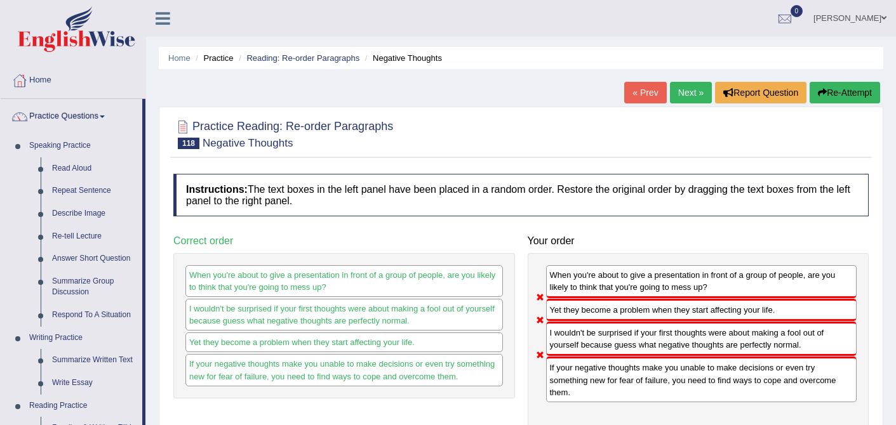
click at [683, 95] on link "Next »" at bounding box center [691, 93] width 42 height 22
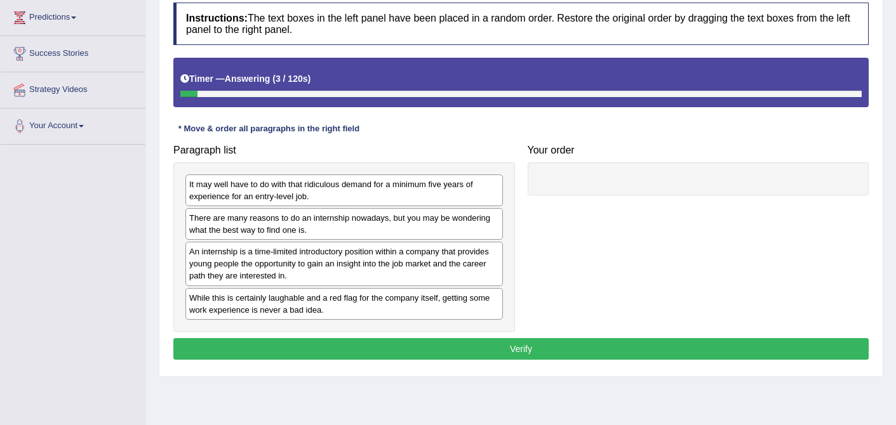
scroll to position [174, 0]
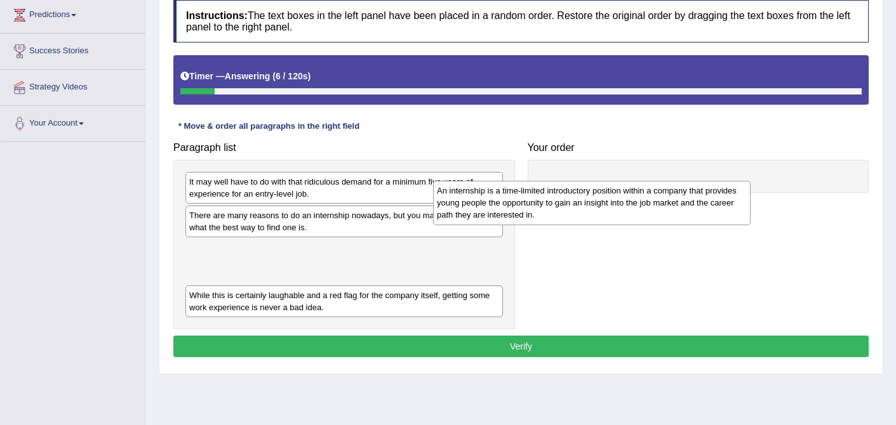
drag, startPoint x: 342, startPoint y: 267, endPoint x: 595, endPoint y: 209, distance: 260.5
click at [595, 209] on div "An internship is a time-limited introductory position within a company that pro…" at bounding box center [591, 203] width 317 height 44
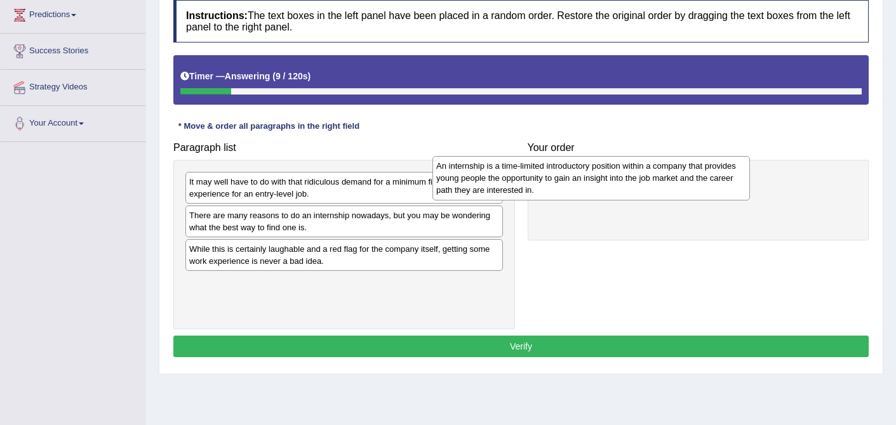
drag, startPoint x: 451, startPoint y: 269, endPoint x: 699, endPoint y: 184, distance: 261.8
click at [699, 184] on div "An internship is a time-limited introductory position within a company that pro…" at bounding box center [590, 178] width 317 height 44
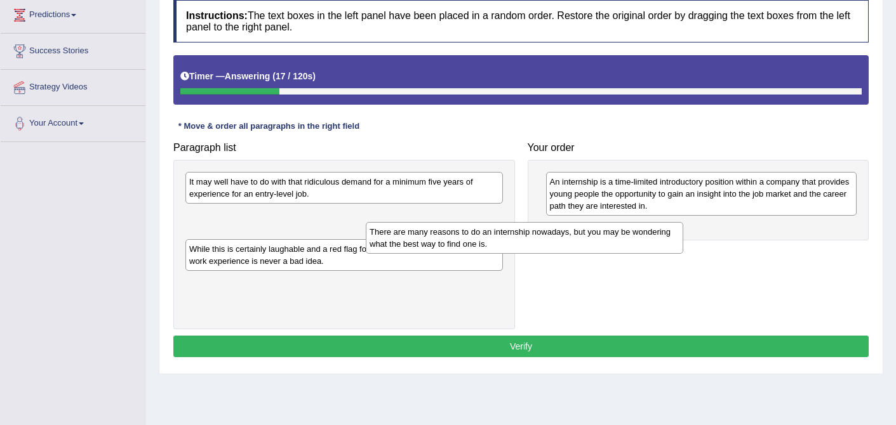
drag, startPoint x: 343, startPoint y: 227, endPoint x: 534, endPoint y: 242, distance: 191.6
click at [534, 242] on div "There are many reasons to do an internship nowadays, but you may be wondering w…" at bounding box center [524, 238] width 317 height 32
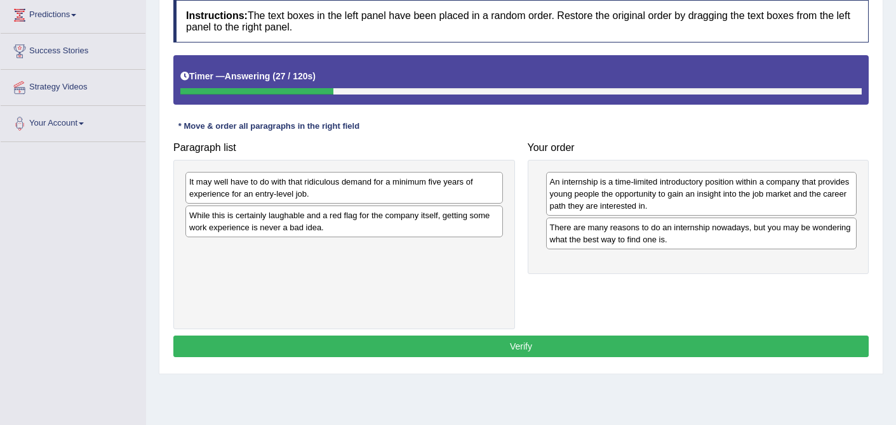
click at [352, 258] on div "It may well have to do with that ridiculous demand for a minimum five years of …" at bounding box center [344, 244] width 342 height 169
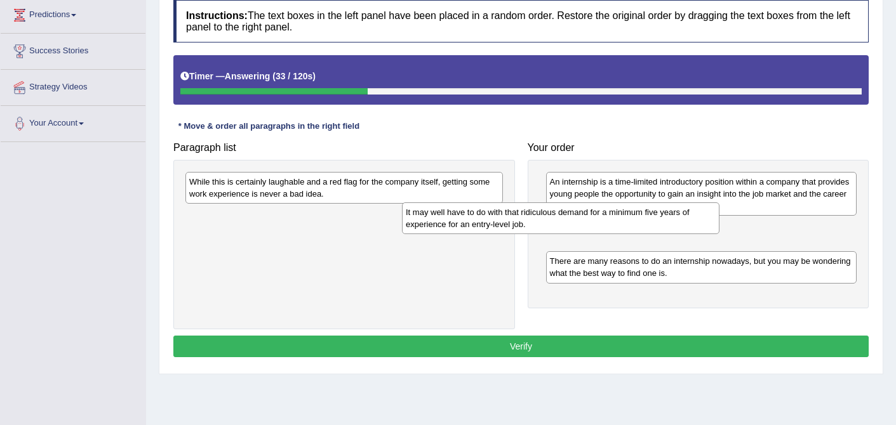
drag, startPoint x: 348, startPoint y: 197, endPoint x: 567, endPoint y: 227, distance: 221.0
click at [567, 227] on div "It may well have to do with that ridiculous demand for a minimum five years of …" at bounding box center [560, 218] width 317 height 32
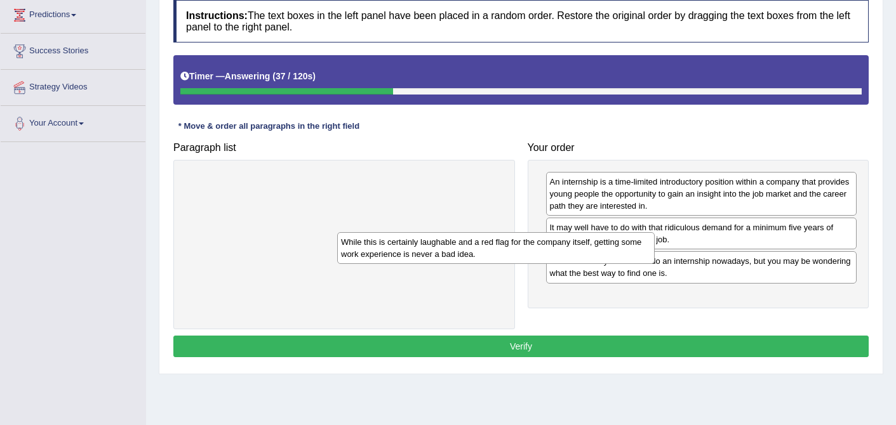
drag, startPoint x: 290, startPoint y: 186, endPoint x: 443, endPoint y: 244, distance: 163.8
click at [443, 244] on div "While this is certainly laughable and a red flag for the company itself, gettin…" at bounding box center [495, 248] width 317 height 32
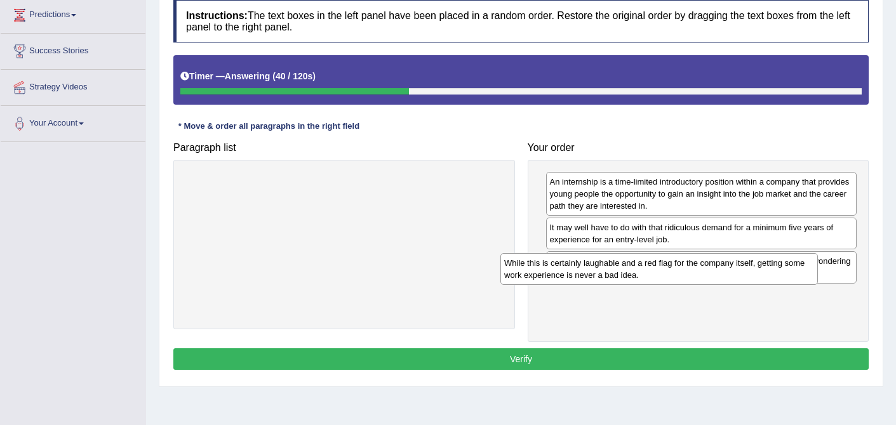
drag, startPoint x: 386, startPoint y: 190, endPoint x: 705, endPoint y: 266, distance: 328.1
click at [705, 267] on div "While this is certainly laughable and a red flag for the company itself, gettin…" at bounding box center [658, 269] width 317 height 32
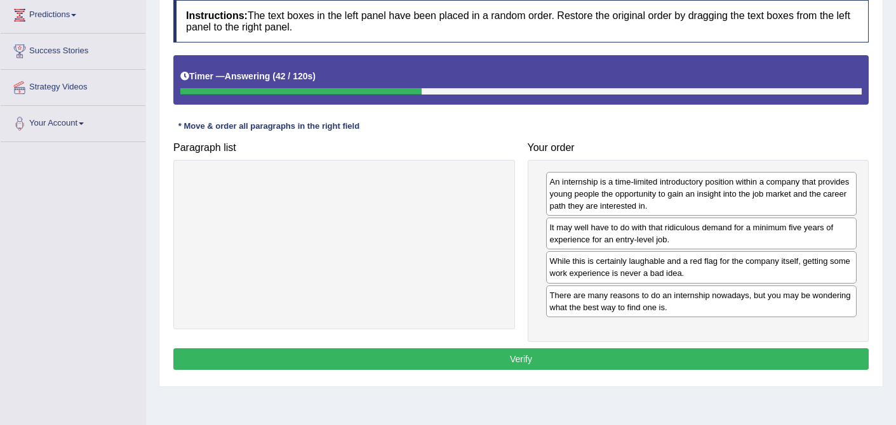
click at [521, 359] on button "Verify" at bounding box center [520, 359] width 695 height 22
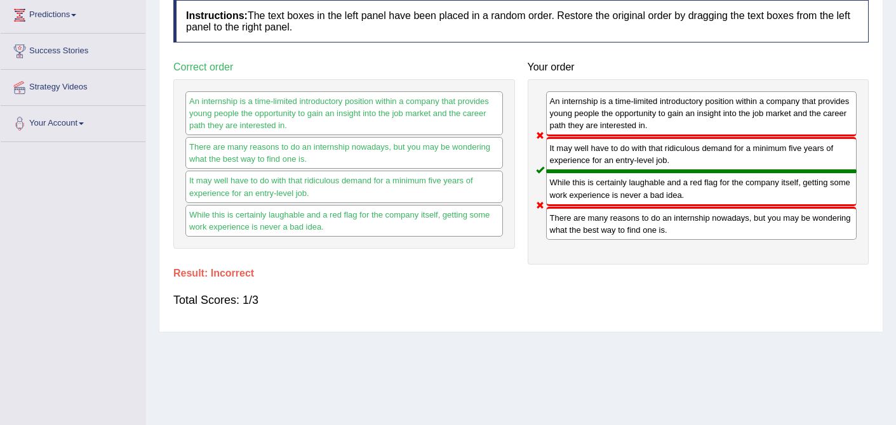
scroll to position [0, 0]
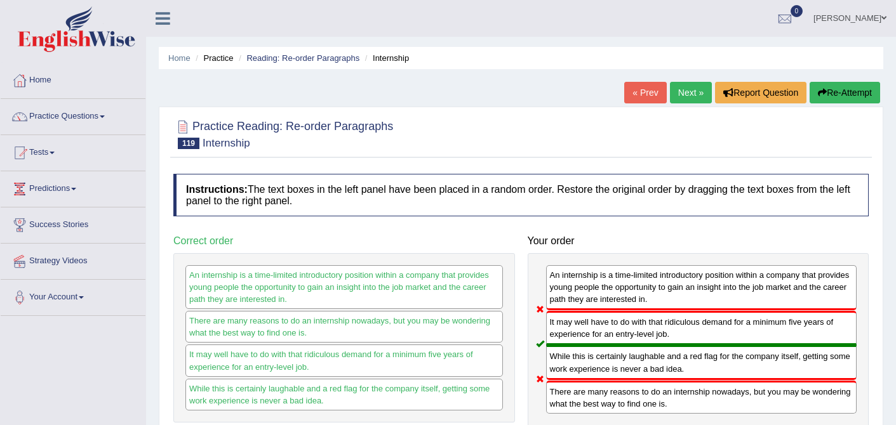
click at [683, 93] on link "Next »" at bounding box center [691, 93] width 42 height 22
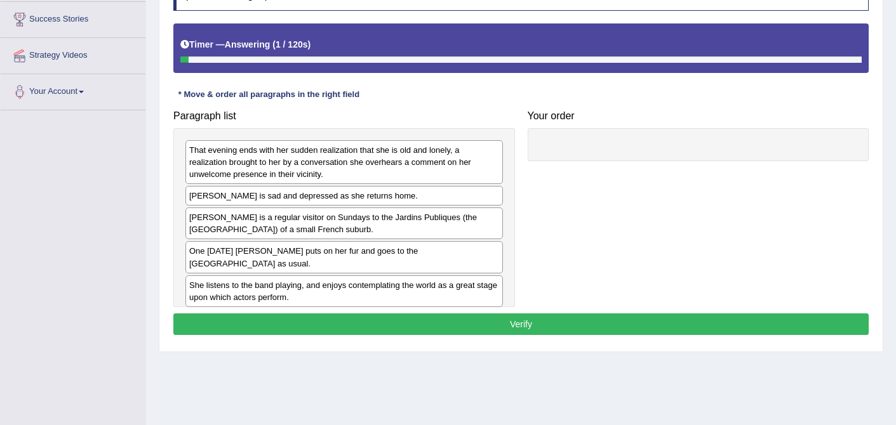
scroll to position [241, 0]
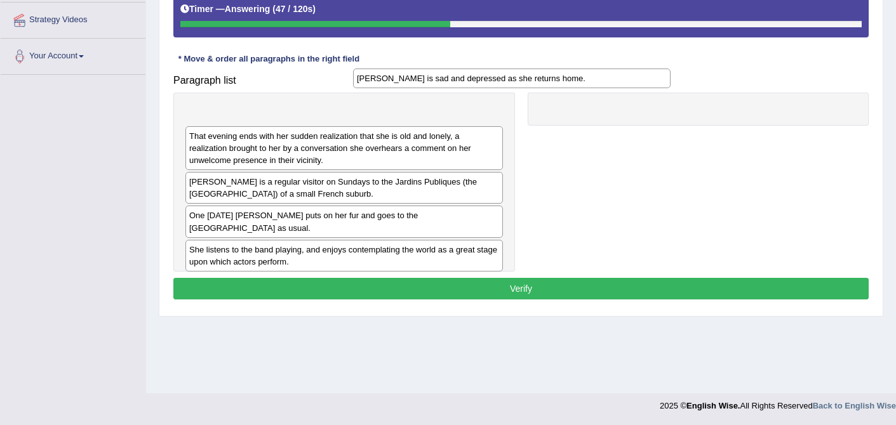
drag, startPoint x: 319, startPoint y: 161, endPoint x: 486, endPoint y: 77, distance: 187.4
click at [486, 77] on div "[PERSON_NAME] is sad and depressed as she returns home." at bounding box center [511, 79] width 317 height 20
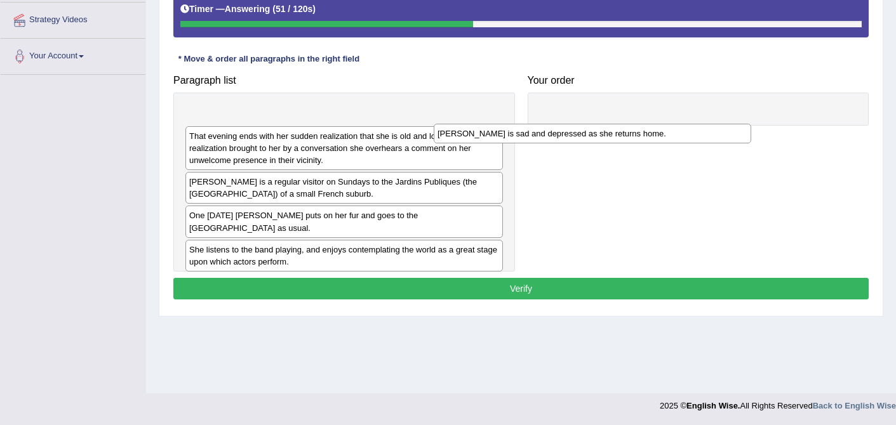
drag, startPoint x: 360, startPoint y: 116, endPoint x: 630, endPoint y: 110, distance: 269.9
click at [630, 124] on div "[PERSON_NAME] is sad and depressed as she returns home." at bounding box center [592, 134] width 317 height 20
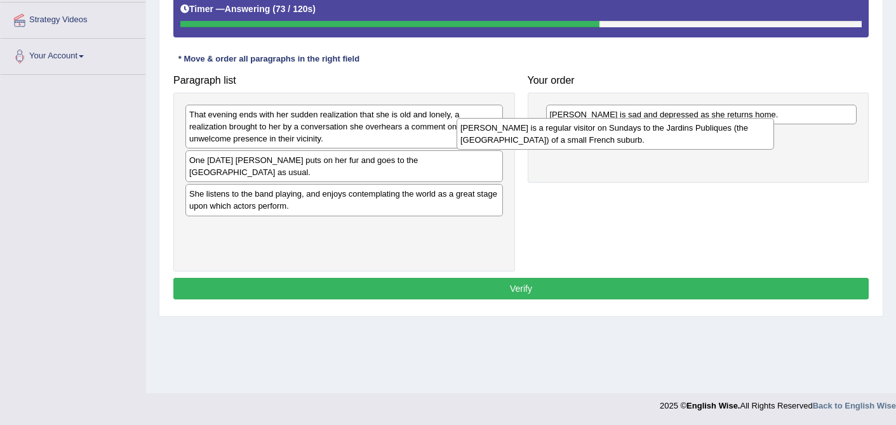
drag, startPoint x: 221, startPoint y: 173, endPoint x: 495, endPoint y: 141, distance: 276.1
click at [495, 141] on div "Miss Brill is a regular visitor on Sundays to the Jardins Publiques (the Public…" at bounding box center [614, 134] width 317 height 32
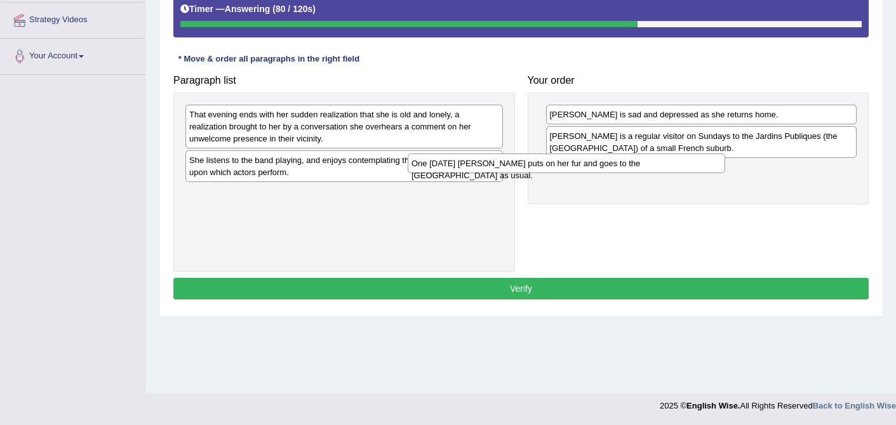
drag, startPoint x: 329, startPoint y: 159, endPoint x: 602, endPoint y: 186, distance: 274.9
click at [602, 173] on div "One Sunday Miss Brill puts on her fur and goes to the Public Gardens as usual." at bounding box center [566, 164] width 317 height 20
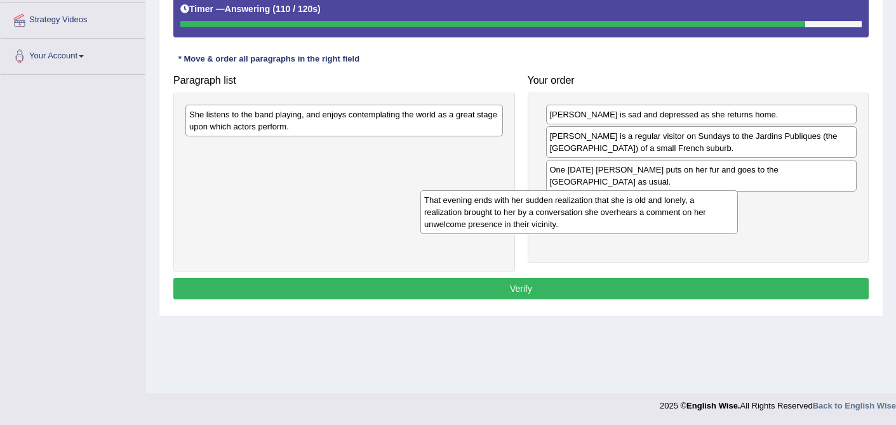
drag, startPoint x: 298, startPoint y: 133, endPoint x: 533, endPoint y: 218, distance: 250.0
click at [533, 218] on div "That evening ends with her sudden realization that she is old and lonely, a rea…" at bounding box center [578, 212] width 317 height 44
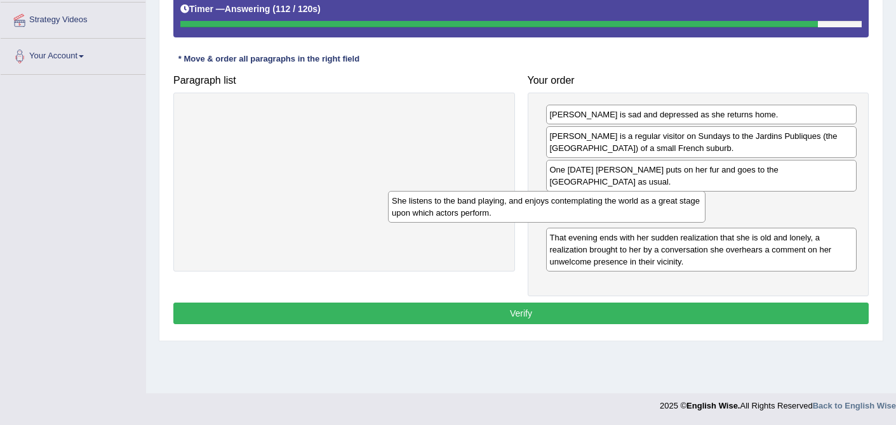
drag, startPoint x: 399, startPoint y: 118, endPoint x: 609, endPoint y: 227, distance: 236.5
click at [609, 223] on div "She listens to the band playing, and enjoys contemplating the world as a great …" at bounding box center [546, 207] width 317 height 32
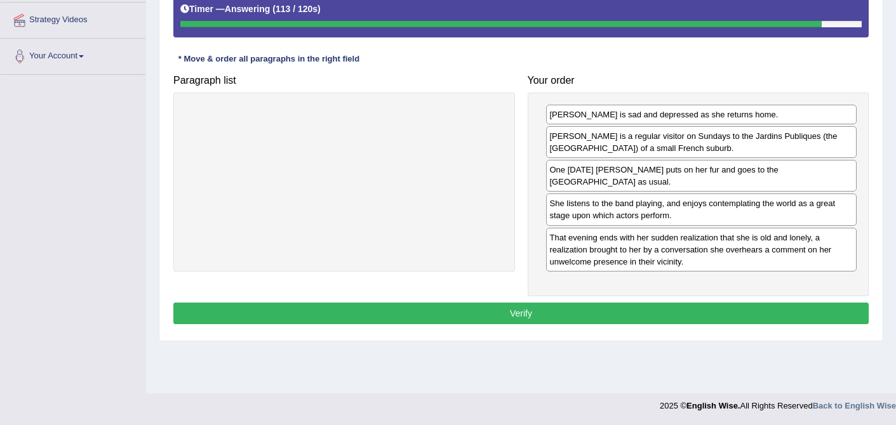
click at [609, 228] on div "That evening ends with her sudden realization that she is old and lonely, a rea…" at bounding box center [701, 250] width 311 height 44
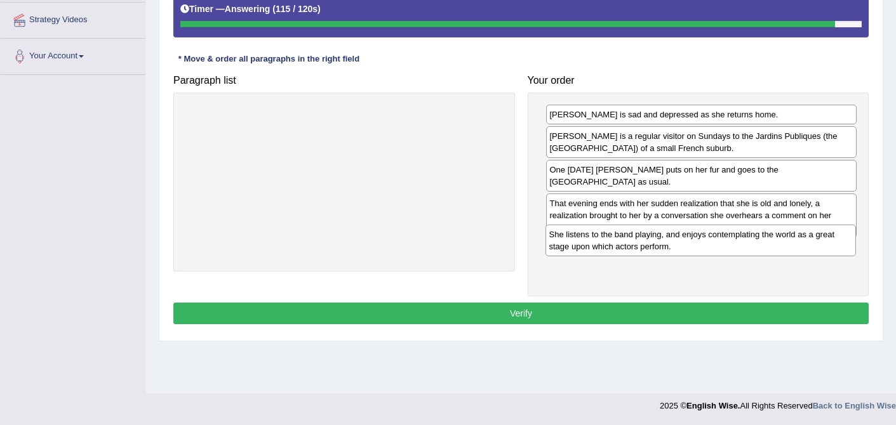
drag, startPoint x: 621, startPoint y: 206, endPoint x: 620, endPoint y: 252, distance: 46.3
click at [620, 252] on div "She listens to the band playing, and enjoys contemplating the world as a great …" at bounding box center [700, 241] width 311 height 32
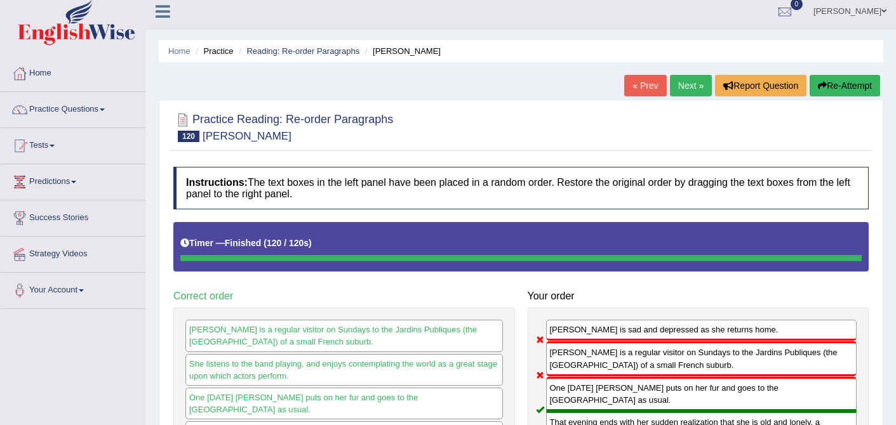
scroll to position [0, 0]
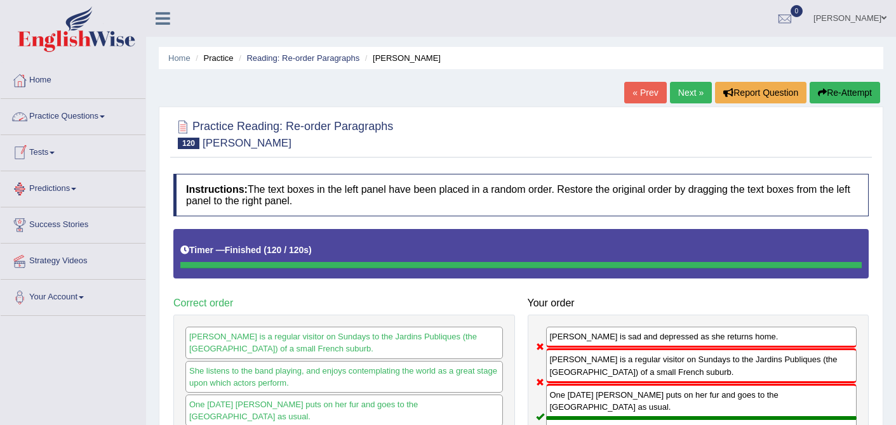
click at [93, 118] on link "Practice Questions" at bounding box center [73, 115] width 145 height 32
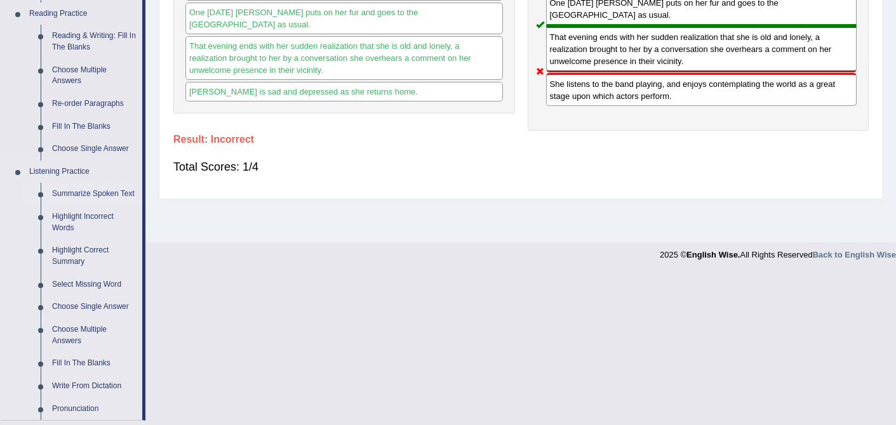
scroll to position [394, 0]
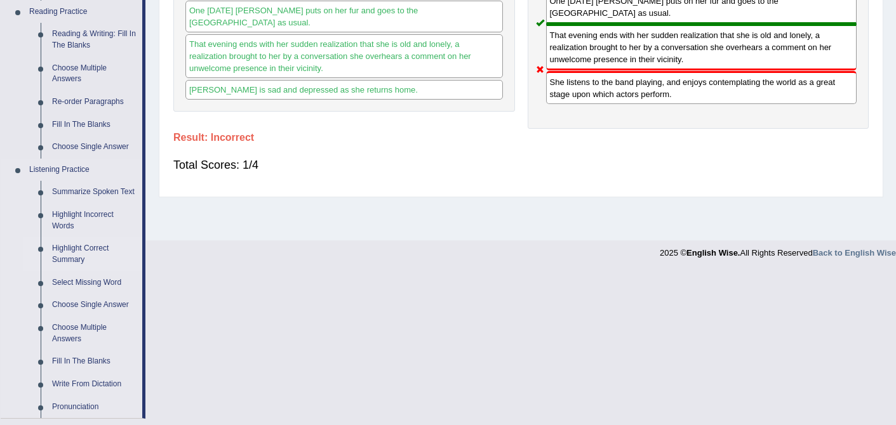
click at [83, 257] on link "Highlight Correct Summary" at bounding box center [94, 254] width 96 height 34
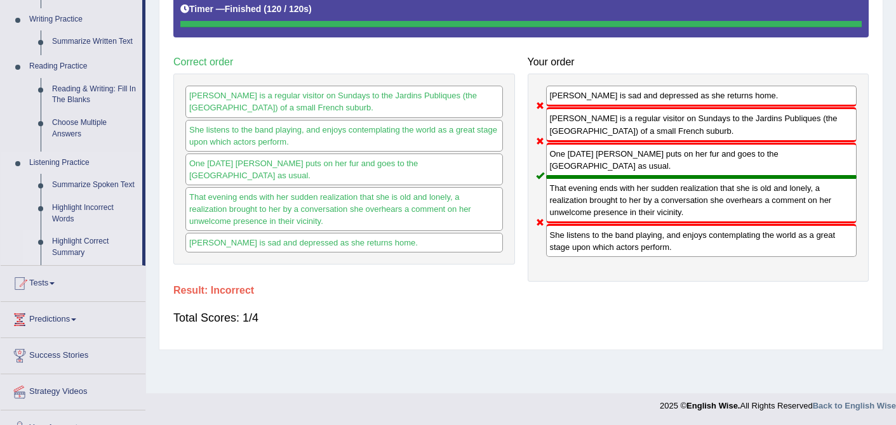
scroll to position [157, 0]
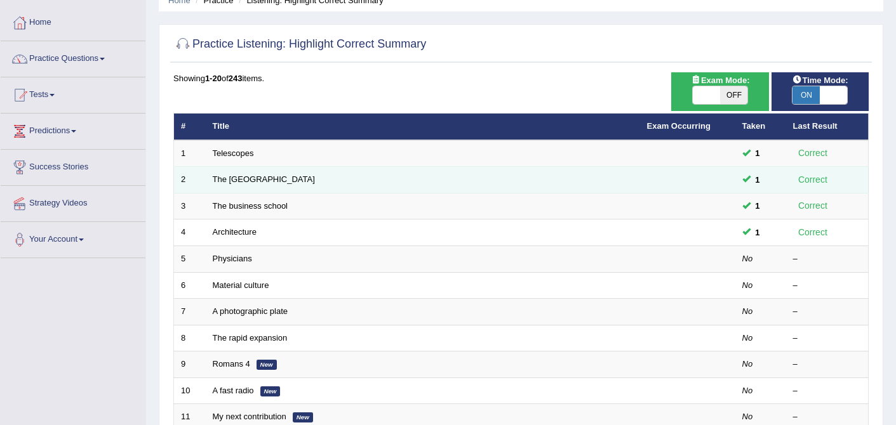
scroll to position [62, 0]
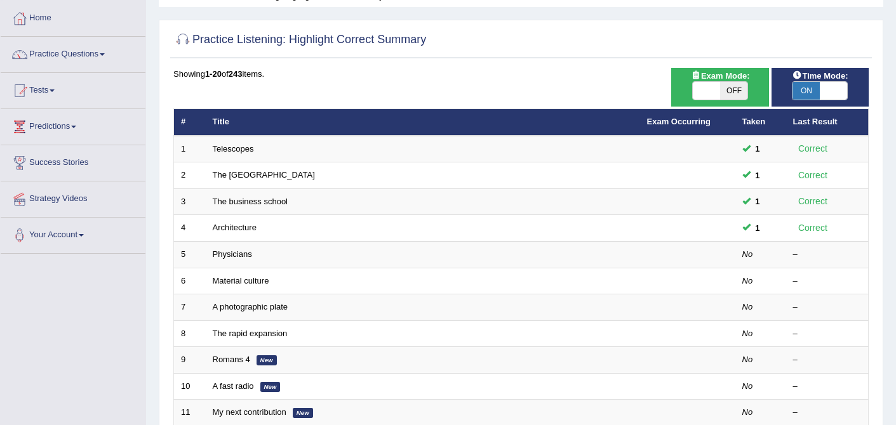
click at [815, 91] on span "ON" at bounding box center [805, 91] width 27 height 18
checkbox input "false"
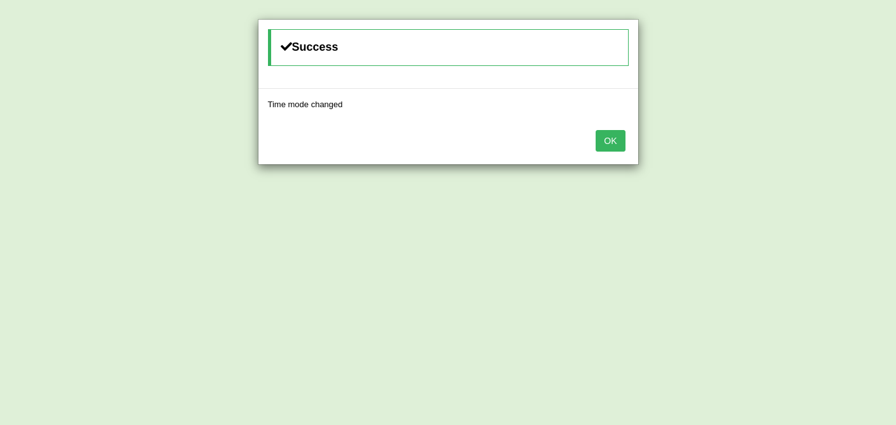
click at [609, 142] on button "OK" at bounding box center [609, 141] width 29 height 22
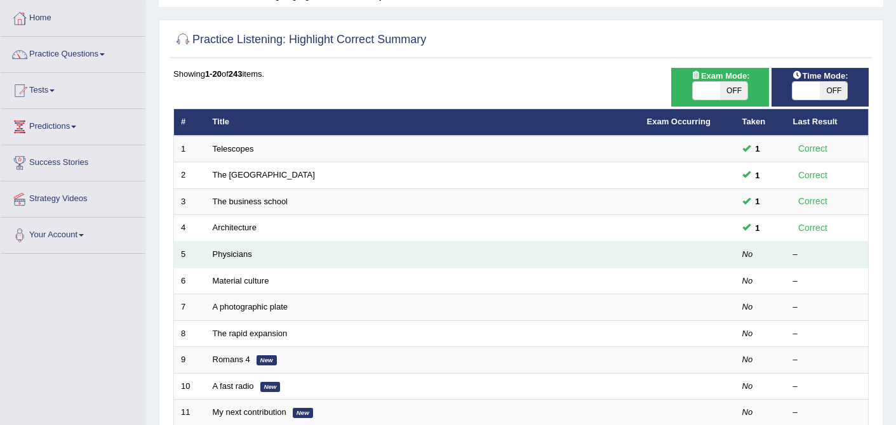
click at [253, 255] on td "Physicians" at bounding box center [423, 255] width 434 height 27
click at [240, 254] on link "Physicians" at bounding box center [232, 254] width 39 height 10
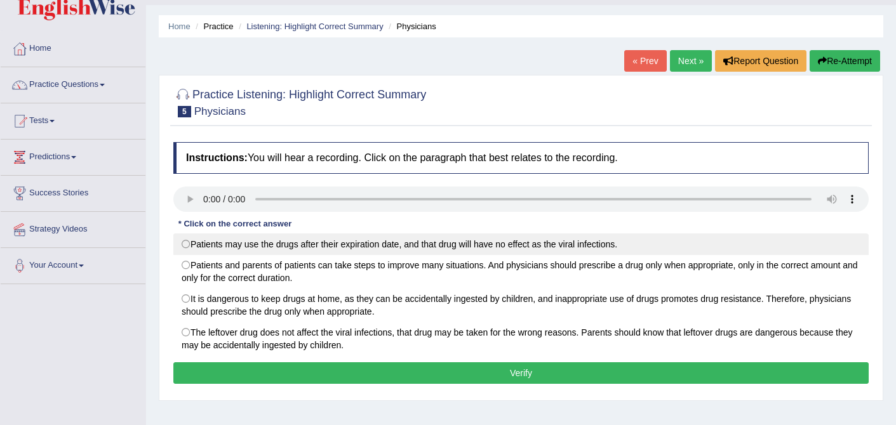
scroll to position [32, 0]
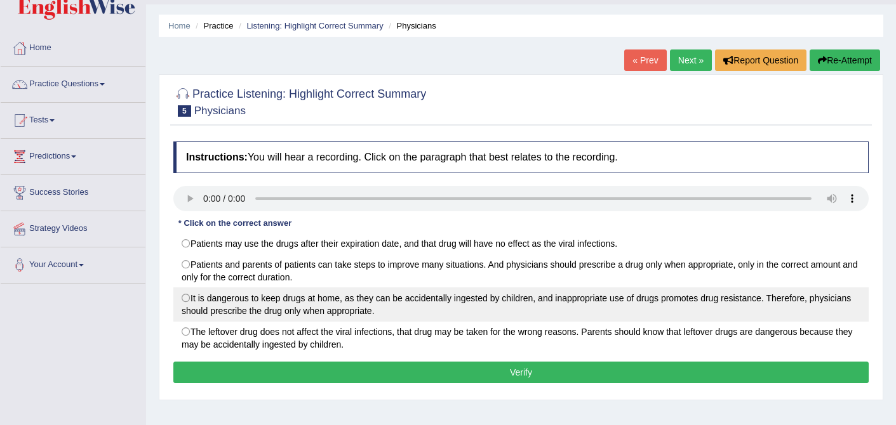
click at [203, 310] on label "It is dangerous to keep drugs at home, as they can be accidentally ingested by …" at bounding box center [520, 305] width 695 height 34
radio input "true"
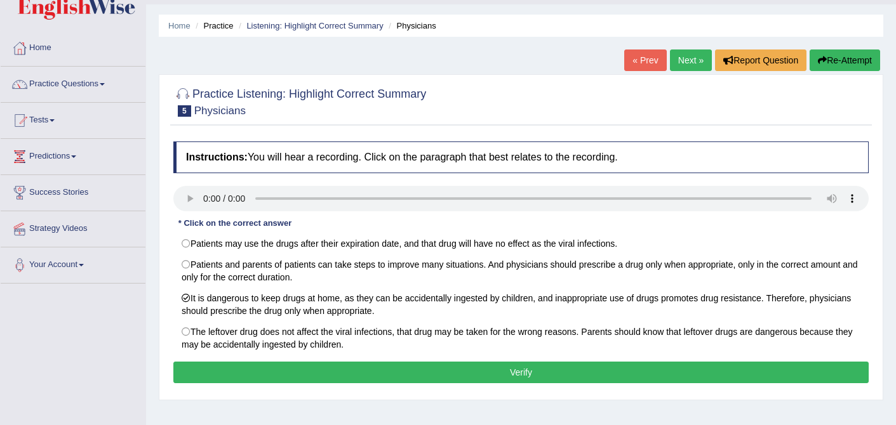
click at [392, 363] on button "Verify" at bounding box center [520, 373] width 695 height 22
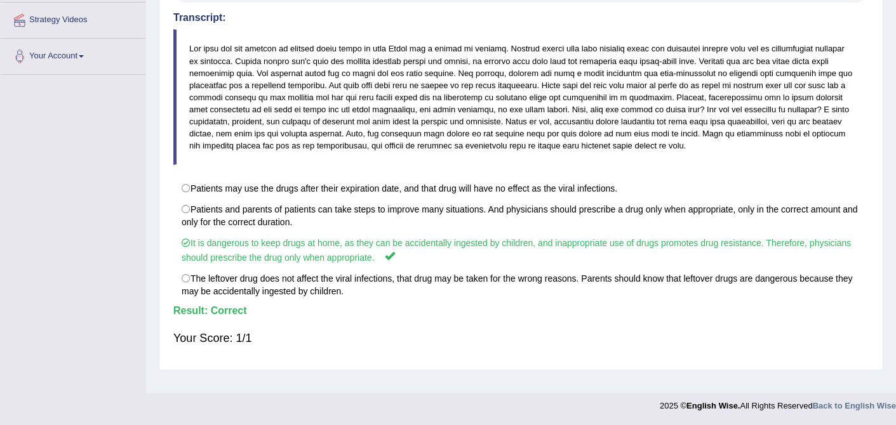
scroll to position [0, 0]
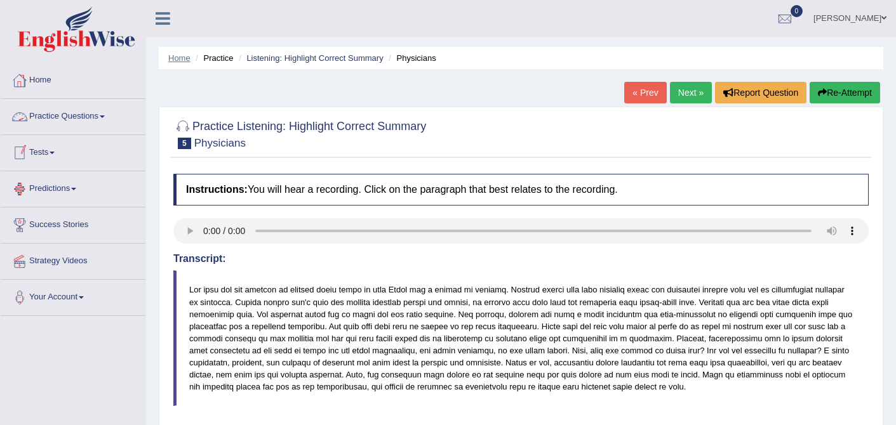
click at [178, 58] on link "Home" at bounding box center [179, 58] width 22 height 10
